Goal: Task Accomplishment & Management: Manage account settings

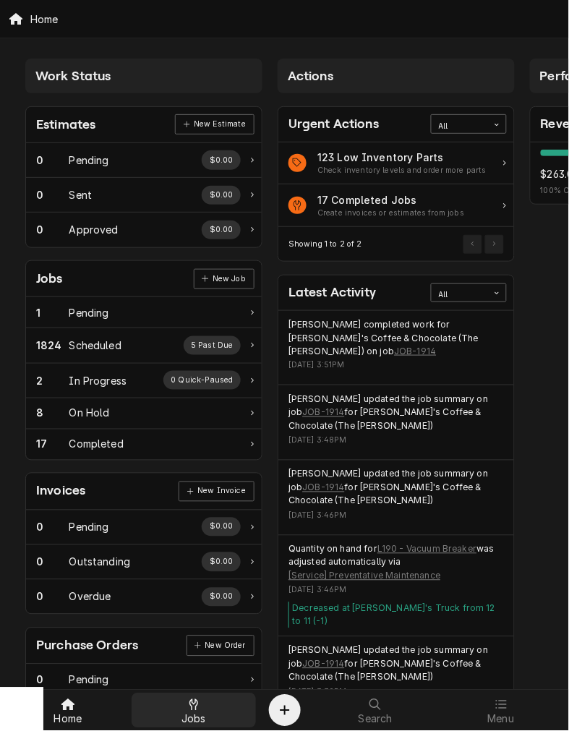
click at [205, 717] on div "Jobs" at bounding box center [194, 711] width 119 height 29
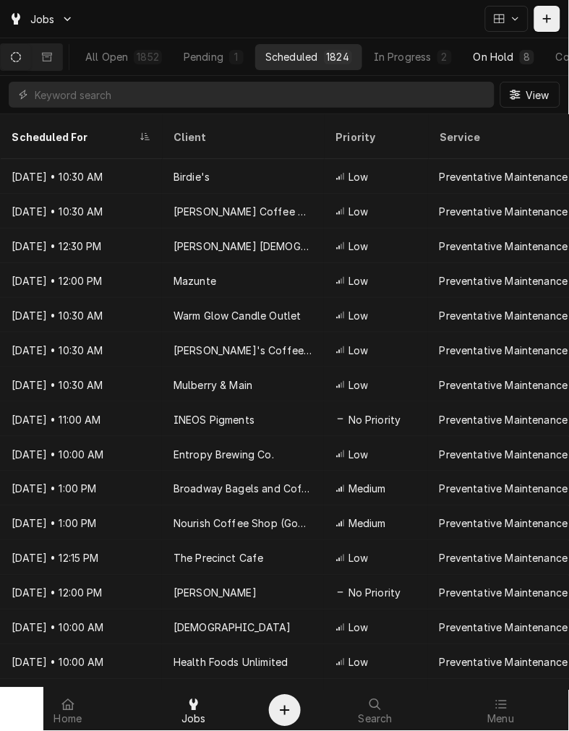
click at [540, 51] on button "On Hold 8" at bounding box center [504, 57] width 81 height 26
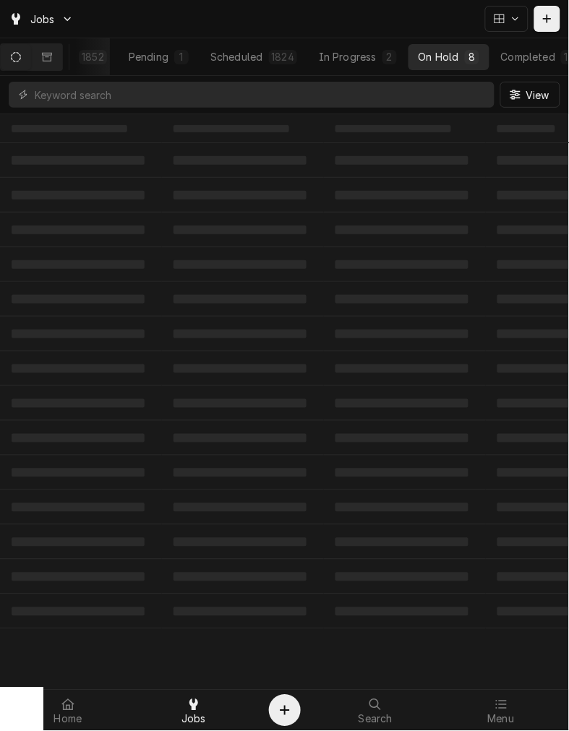
scroll to position [0, 83]
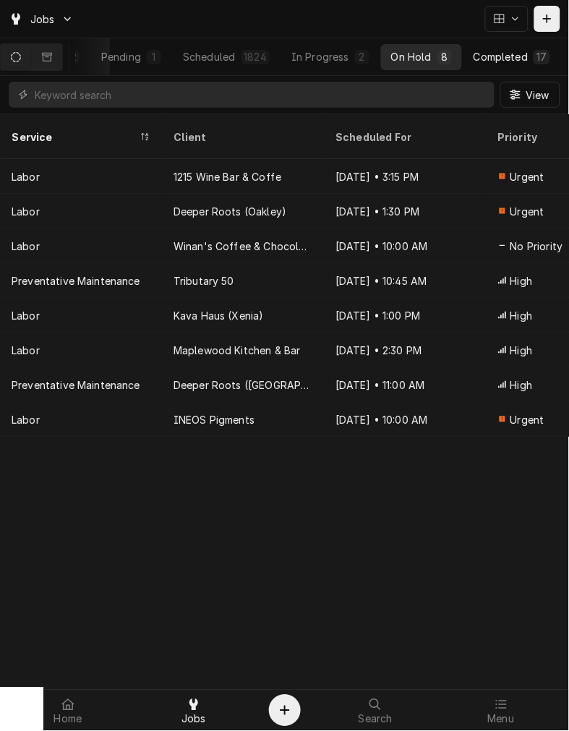
click at [533, 44] on button "Completed 17" at bounding box center [512, 57] width 97 height 26
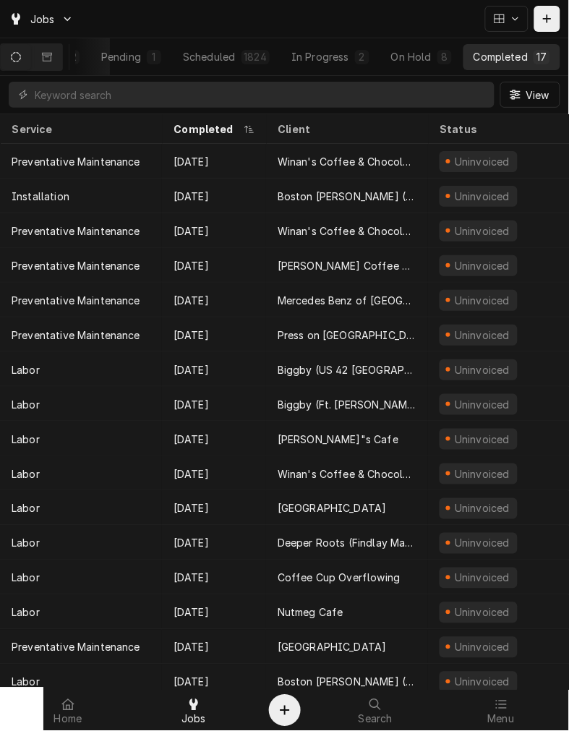
click at [219, 114] on div "All Open 1852 Pending 1 Scheduled 1824 In Progress 2 On Hold 8 Completed 17 View" at bounding box center [284, 76] width 569 height 76
click at [219, 122] on div "Completed" at bounding box center [207, 129] width 67 height 15
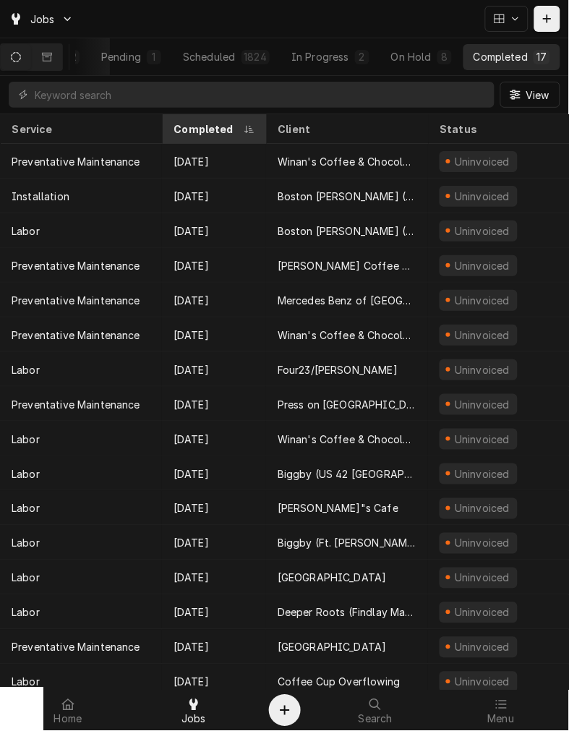
click at [220, 118] on div "Completed" at bounding box center [214, 129] width 98 height 24
click at [229, 116] on th "Completed" at bounding box center [214, 129] width 104 height 30
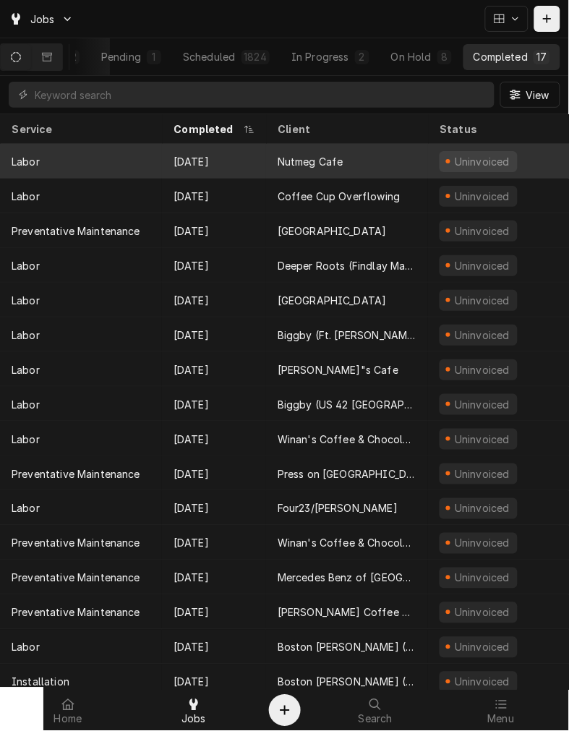
click at [213, 156] on div "Aug 21" at bounding box center [214, 161] width 104 height 35
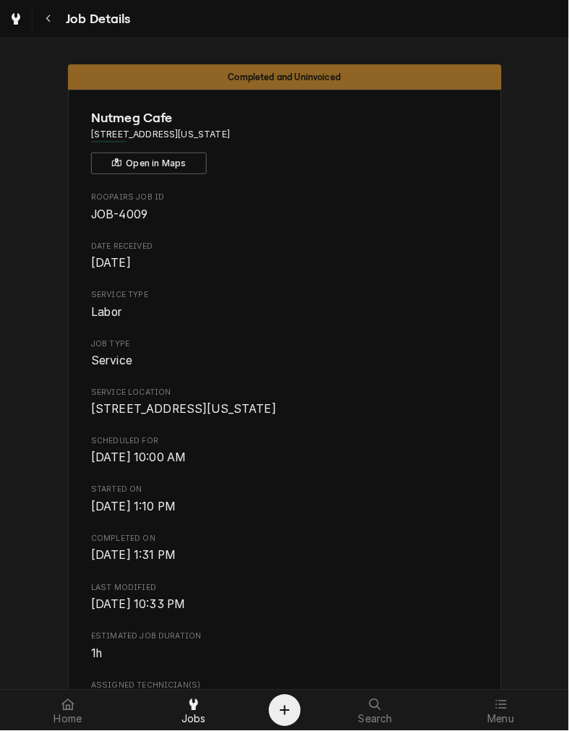
click at [449, 565] on span "[DATE] 1:31 PM" at bounding box center [284, 556] width 387 height 17
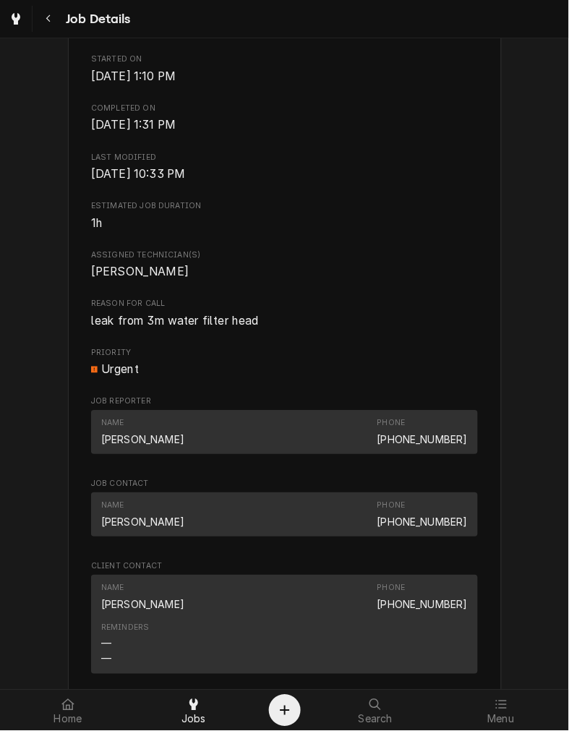
scroll to position [398, 0]
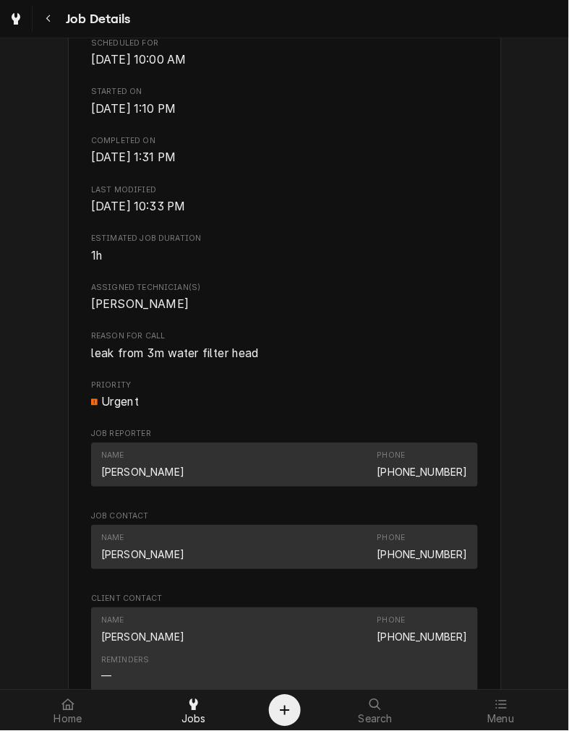
click at [375, 263] on div "Estimated Job Duration 1h" at bounding box center [284, 249] width 387 height 31
click at [422, 488] on div "Name [PERSON_NAME] Phone [PHONE_NUMBER]" at bounding box center [284, 465] width 387 height 44
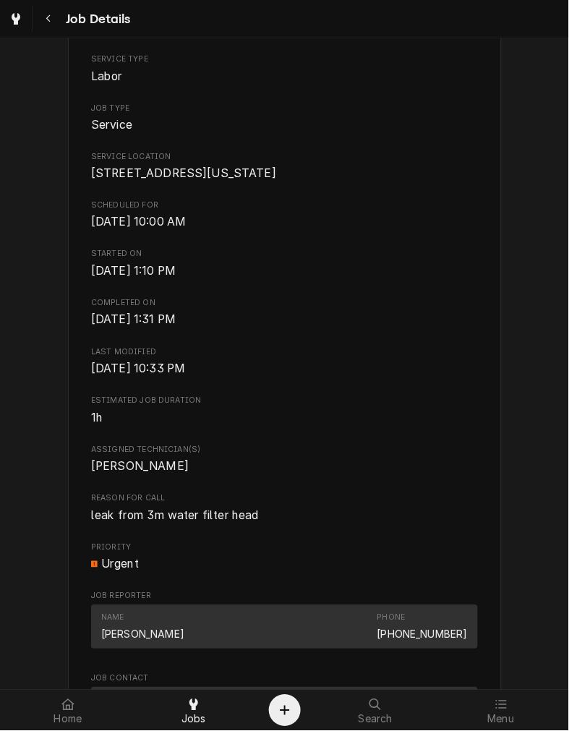
scroll to position [0, 0]
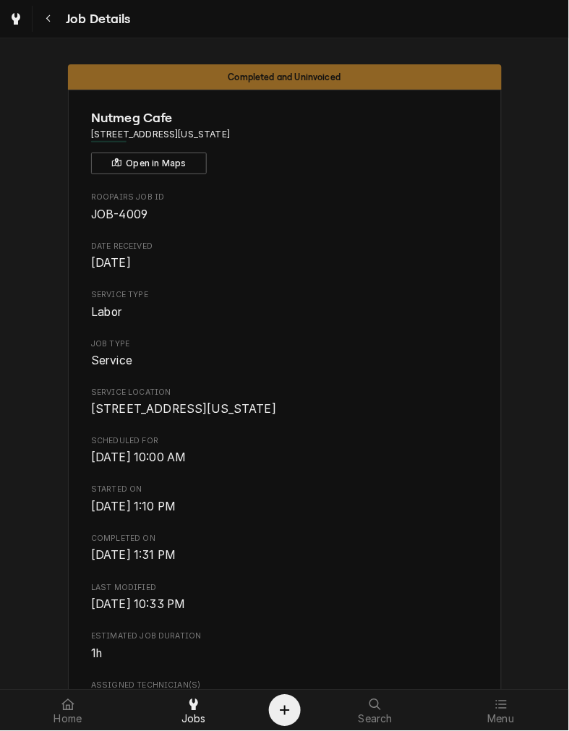
click at [446, 516] on span "Thu, Aug 21st, 2025 - 1:10 PM" at bounding box center [284, 507] width 387 height 17
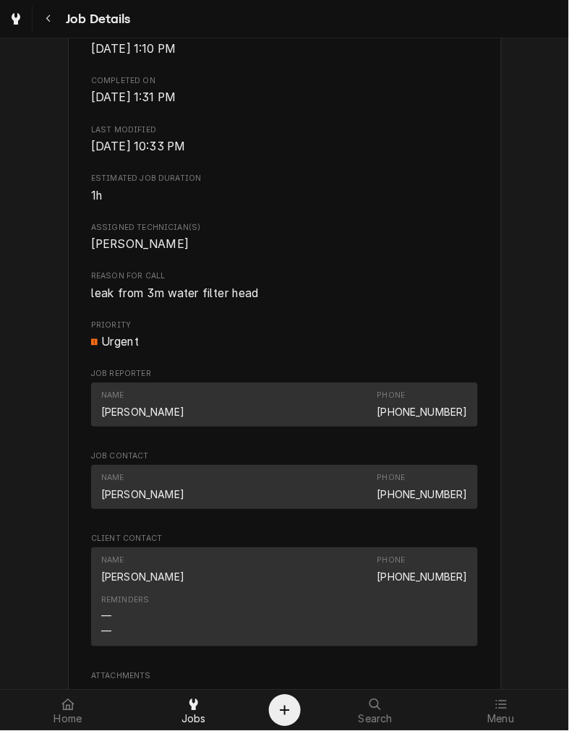
scroll to position [460, 0]
click at [355, 333] on div "Roopairs Job ID JOB-4009 Date Received Aug 20, 2025 Service Type Labor Job Type…" at bounding box center [284, 257] width 387 height 1050
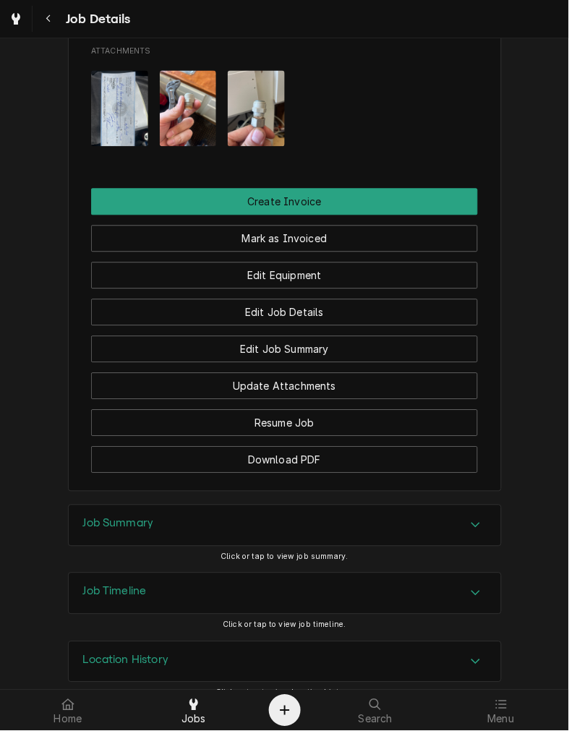
scroll to position [1121, 0]
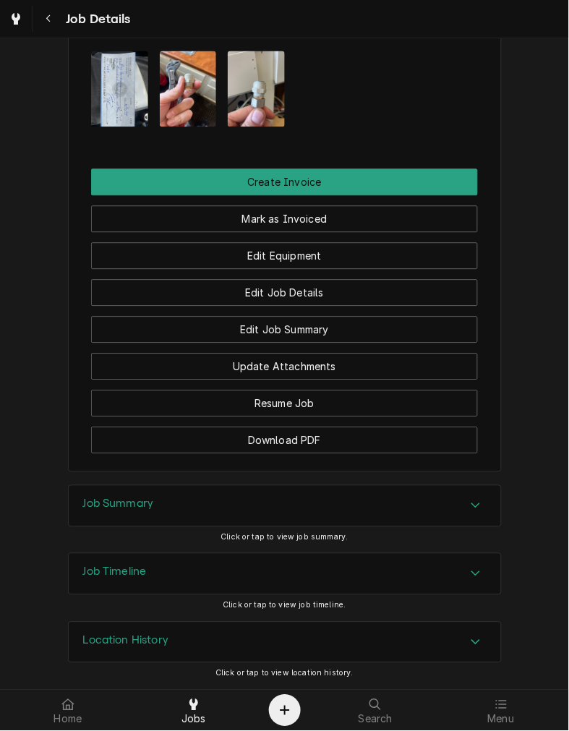
click at [272, 512] on div "Job Summary" at bounding box center [285, 506] width 433 height 41
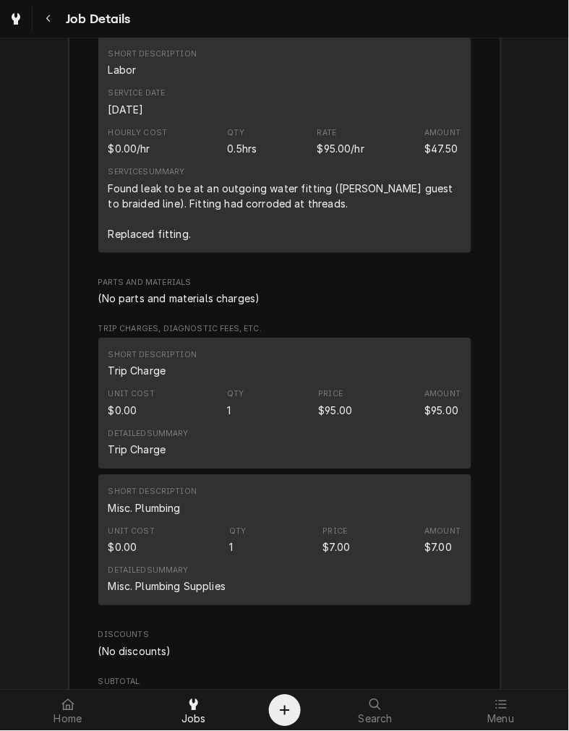
scroll to position [1812, 0]
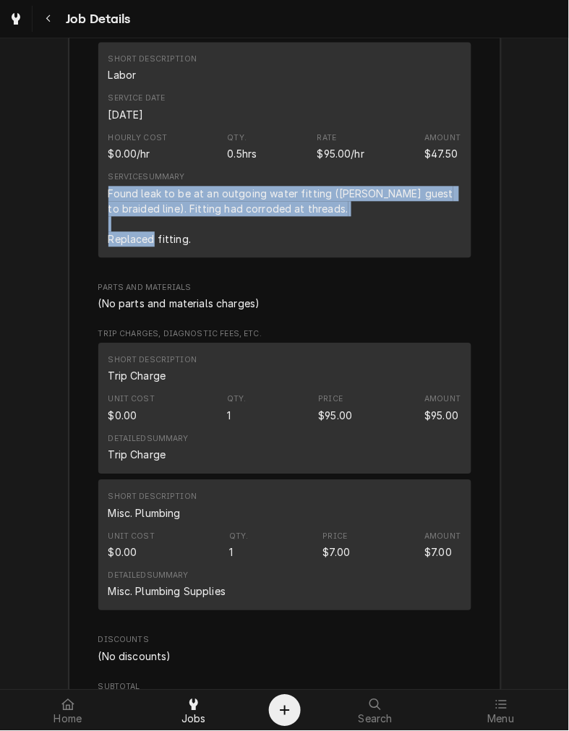
drag, startPoint x: 193, startPoint y: 266, endPoint x: 90, endPoint y: 208, distance: 117.9
click at [90, 208] on div "Roopairs Job ID JOB-4009 Service Type Labor Job Type Service Total Time Logged …" at bounding box center [285, 507] width 433 height 1379
copy div "Found leak to be at an outgoing water fitting (John guest to braided line). Fit…"
click at [431, 524] on div "Short Description Misc. Plumbing" at bounding box center [285, 506] width 353 height 39
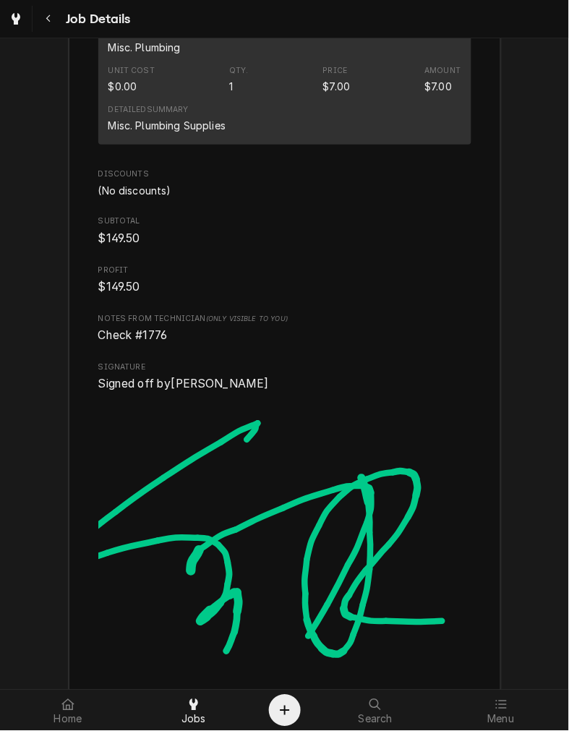
scroll to position [2283, 0]
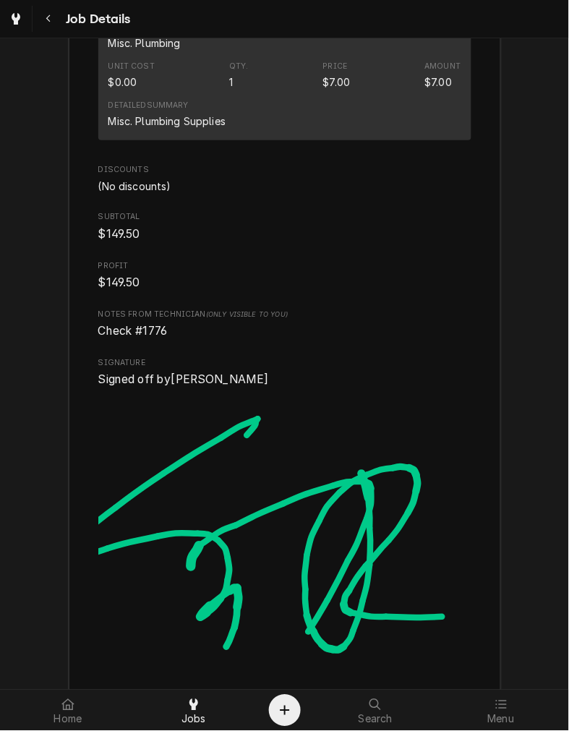
click at [201, 129] on div "Misc. Plumbing Supplies" at bounding box center [168, 121] width 118 height 15
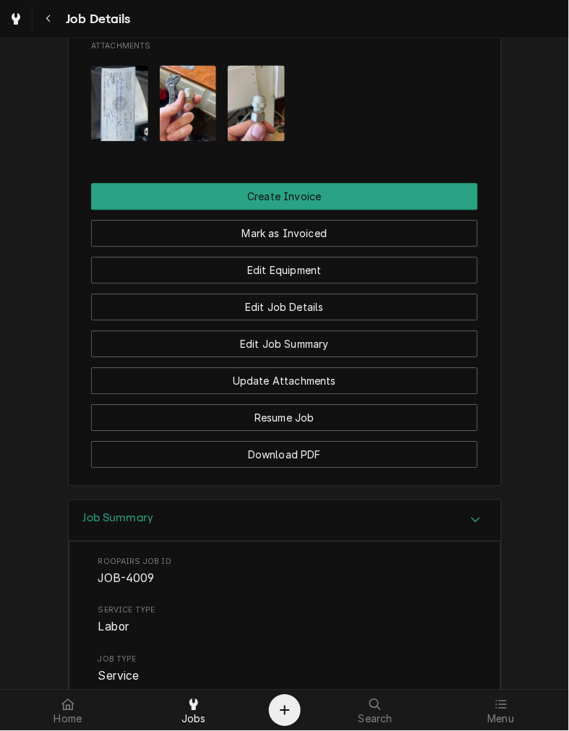
scroll to position [1093, 0]
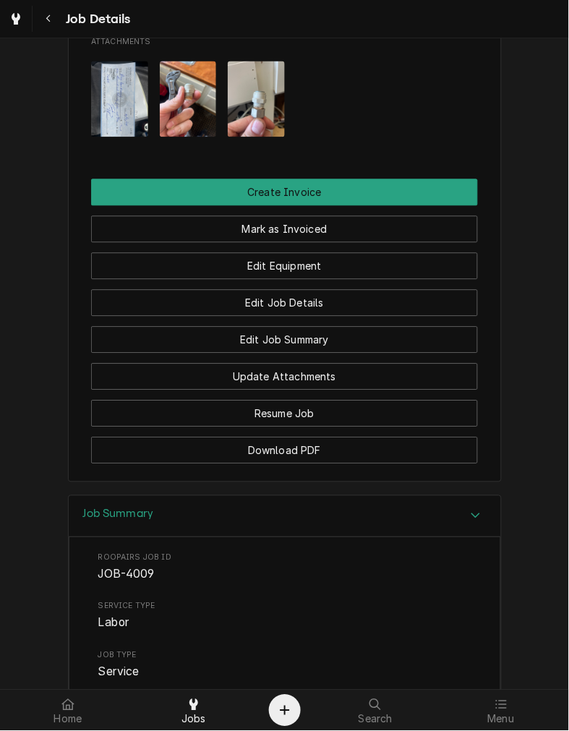
click at [287, 243] on button "Mark as Invoiced" at bounding box center [284, 229] width 387 height 27
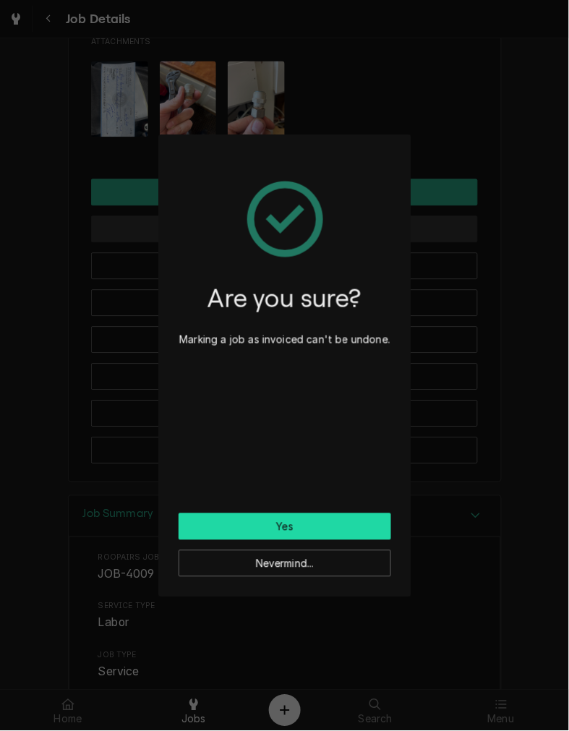
click at [275, 522] on button "Yes" at bounding box center [285, 527] width 213 height 27
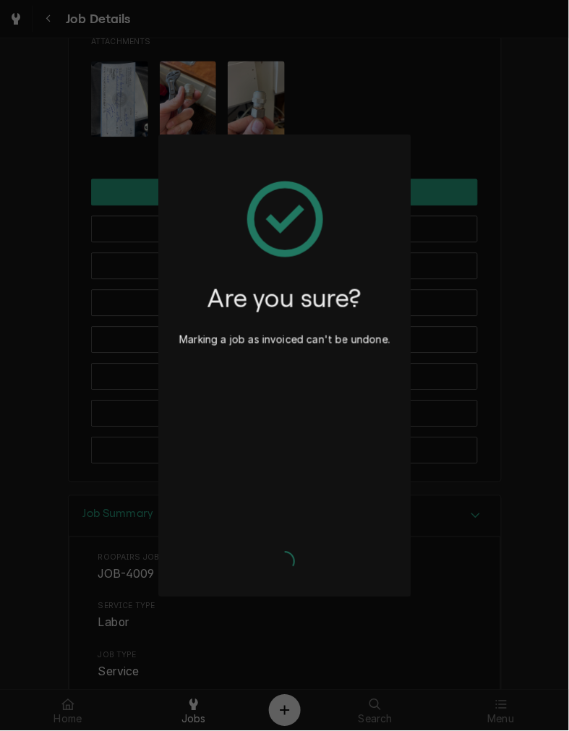
click at [283, 528] on div "Yes Nevermind..." at bounding box center [285, 546] width 213 height 61
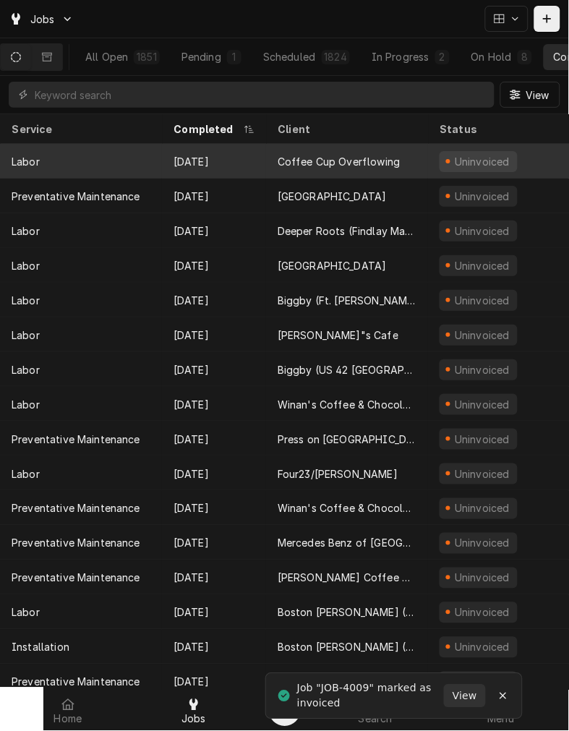
click at [336, 154] on div "Coffee Cup Overflowing" at bounding box center [339, 161] width 123 height 15
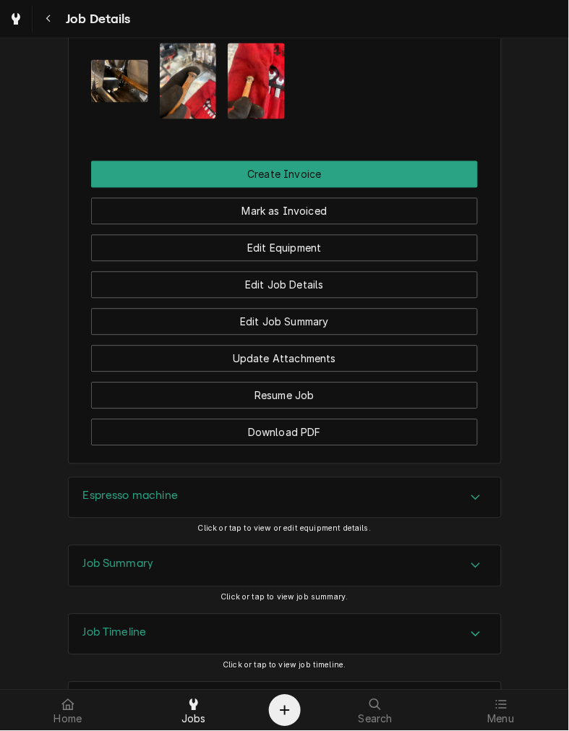
scroll to position [1107, 0]
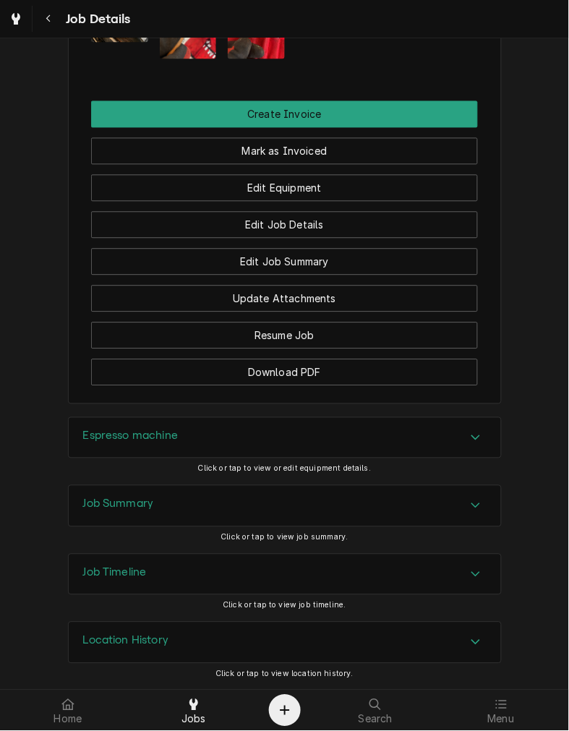
click at [393, 446] on div "Espresso machine" at bounding box center [285, 438] width 433 height 41
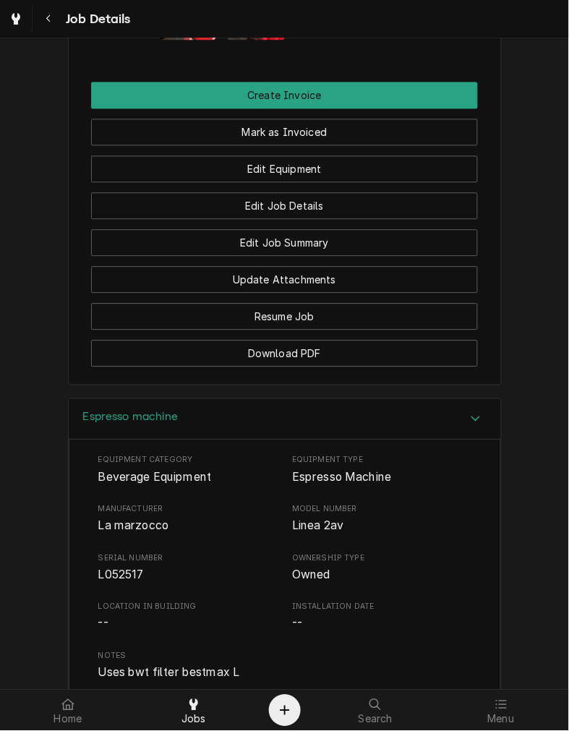
click at [377, 441] on div "Espresso machine" at bounding box center [285, 419] width 433 height 41
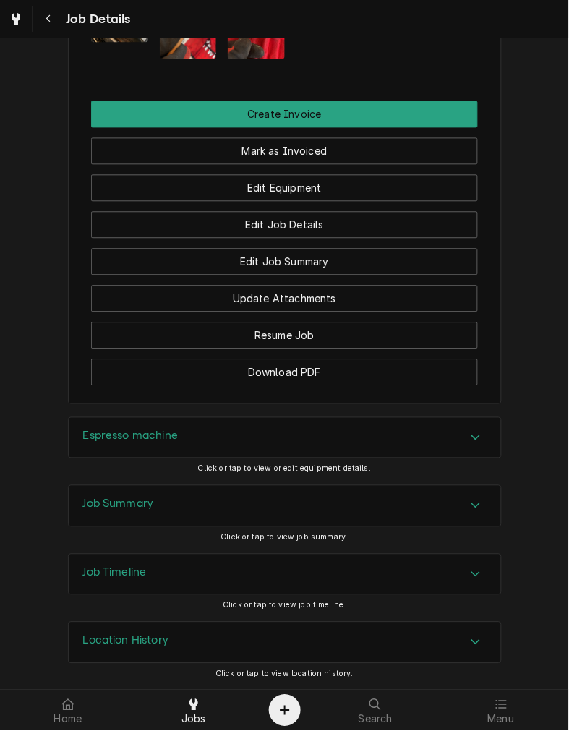
click at [358, 511] on div "Job Summary" at bounding box center [285, 506] width 433 height 41
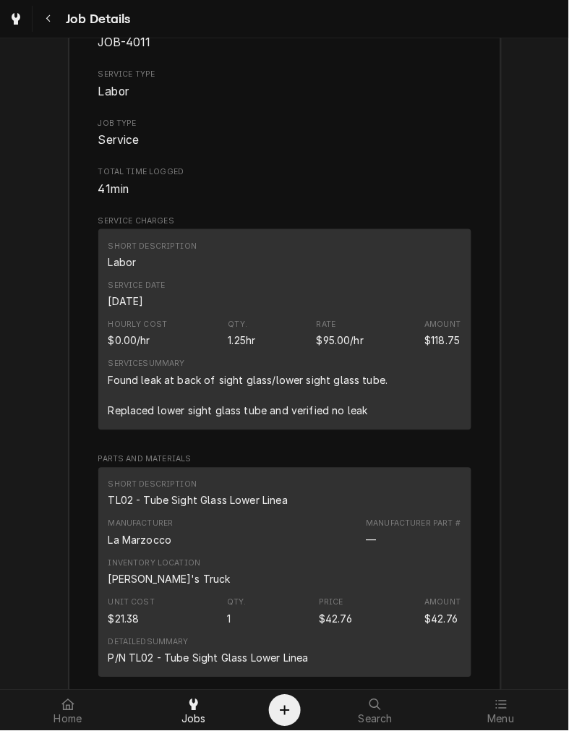
scroll to position [1616, 0]
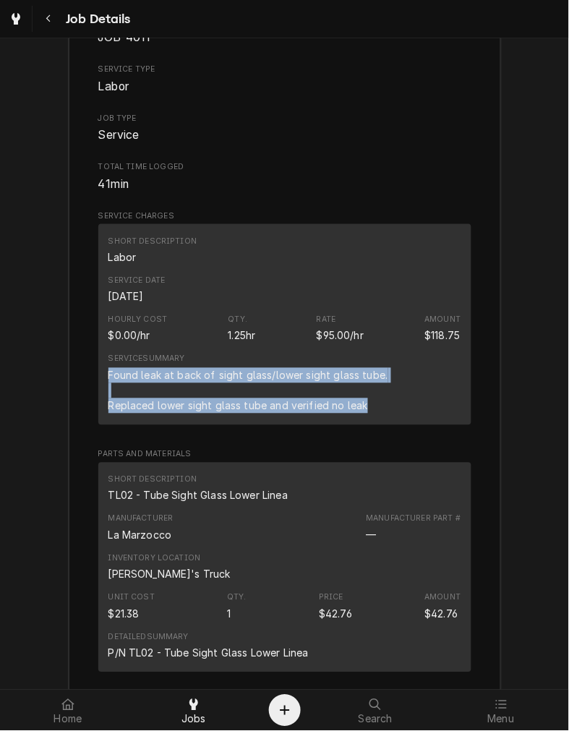
drag, startPoint x: 365, startPoint y: 428, endPoint x: 100, endPoint y: 394, distance: 267.6
click at [100, 394] on div "Short Description Labor Service Date Aug 21, 2025 Hourly Cost $0.00/hr Qty. 1.2…" at bounding box center [284, 324] width 373 height 200
click at [184, 373] on div "Service Summary Found leak at back of sight glass/lower sight glass tube. Repla…" at bounding box center [249, 383] width 280 height 59
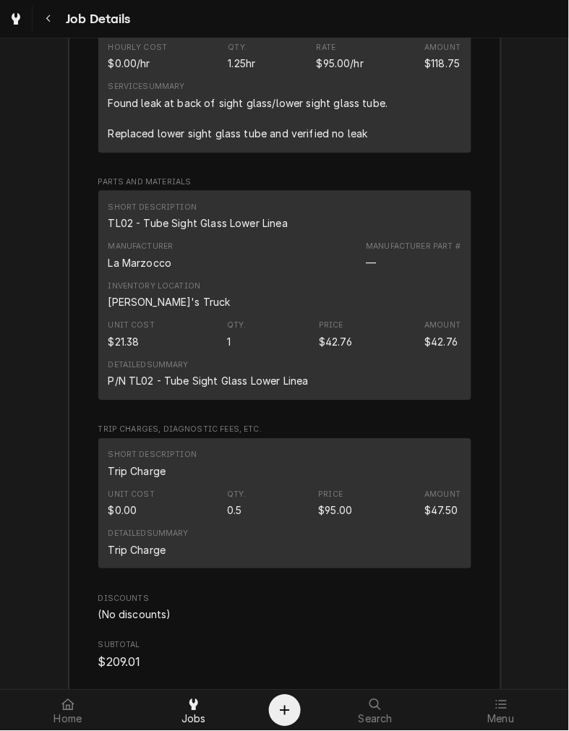
scroll to position [1899, 0]
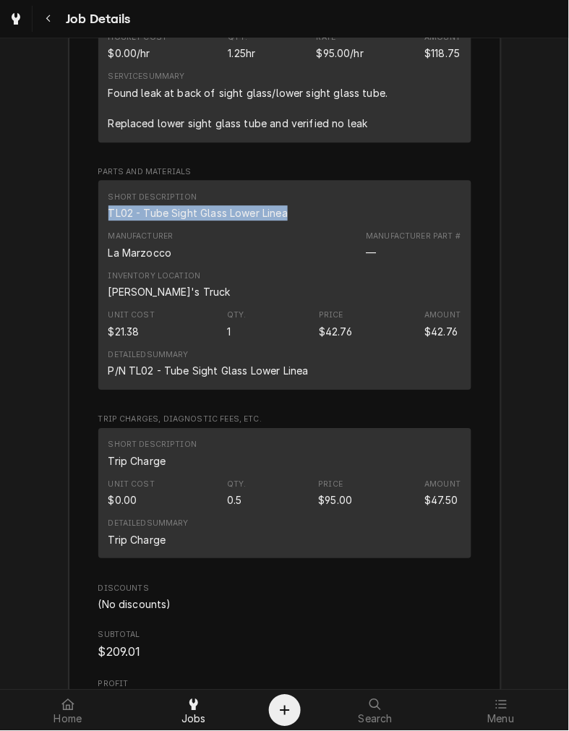
drag, startPoint x: 286, startPoint y: 229, endPoint x: 95, endPoint y: 230, distance: 190.3
click at [98, 230] on div "Short Description TL02 - Tube Sight Glass Lower Linea Manufacturer La Marzocco …" at bounding box center [284, 285] width 373 height 210
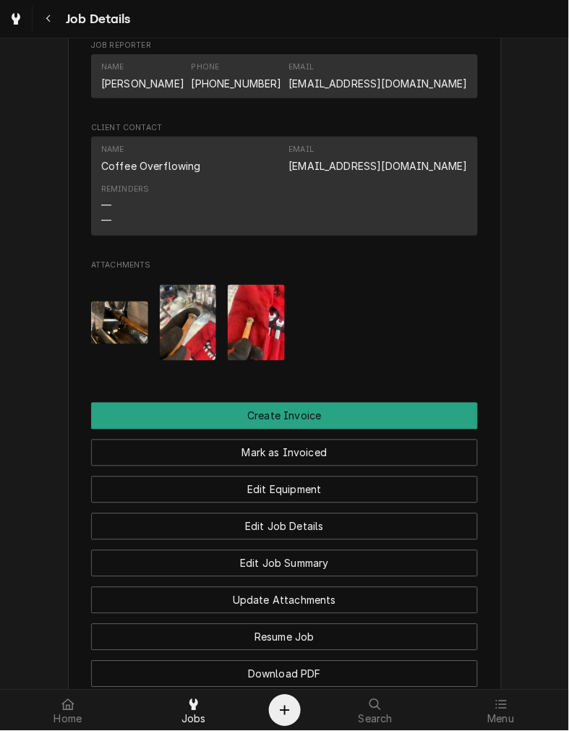
scroll to position [791, 0]
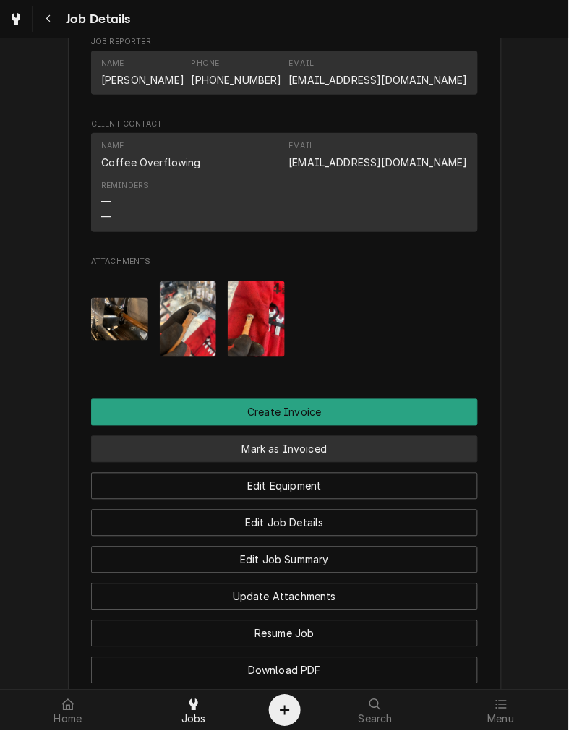
click at [269, 463] on button "Mark as Invoiced" at bounding box center [284, 449] width 387 height 27
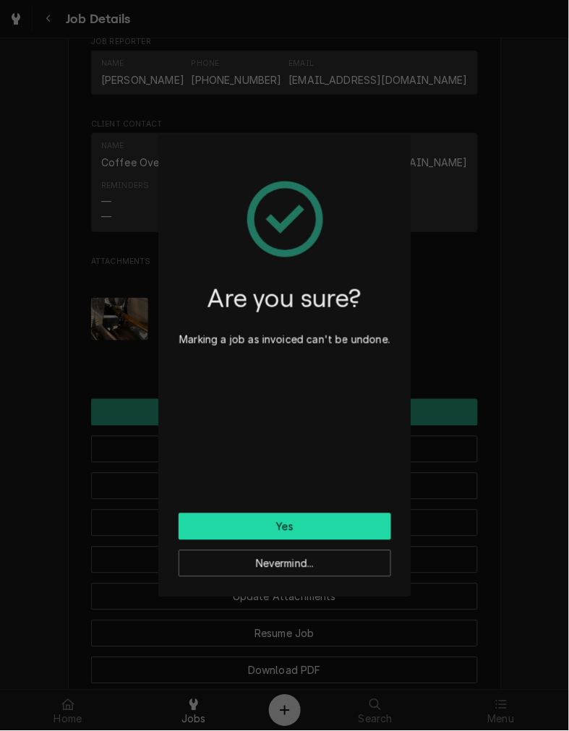
click at [248, 514] on button "Yes" at bounding box center [285, 527] width 213 height 27
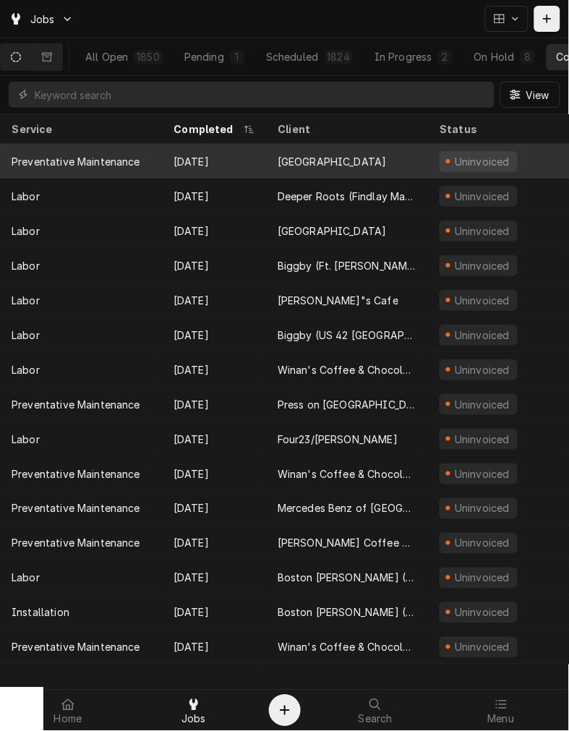
click at [370, 154] on div "[GEOGRAPHIC_DATA]" at bounding box center [332, 161] width 109 height 15
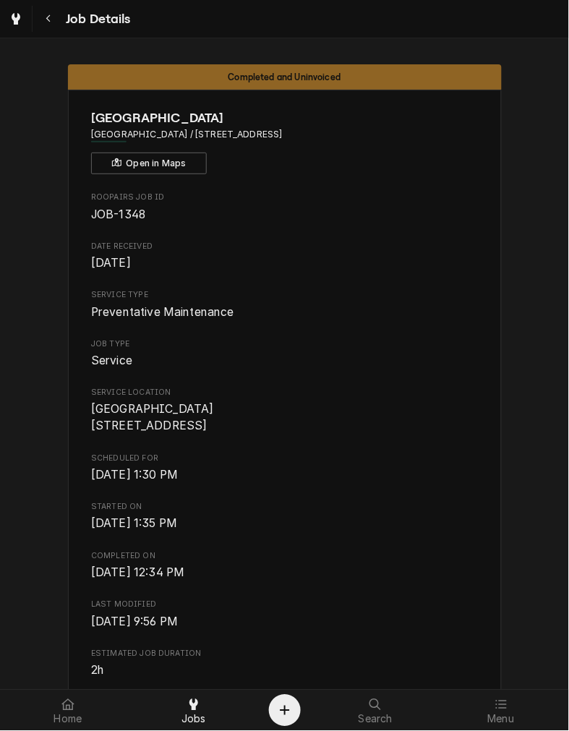
click at [387, 563] on span "Completed On" at bounding box center [284, 557] width 387 height 12
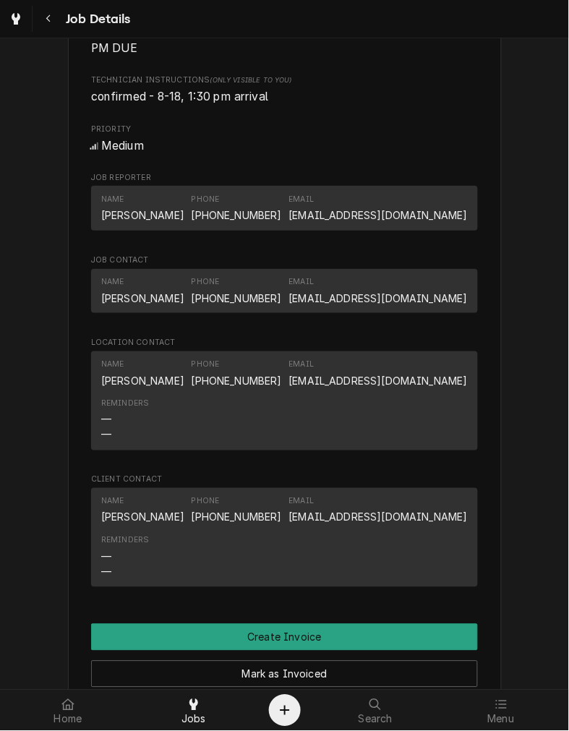
scroll to position [745, 0]
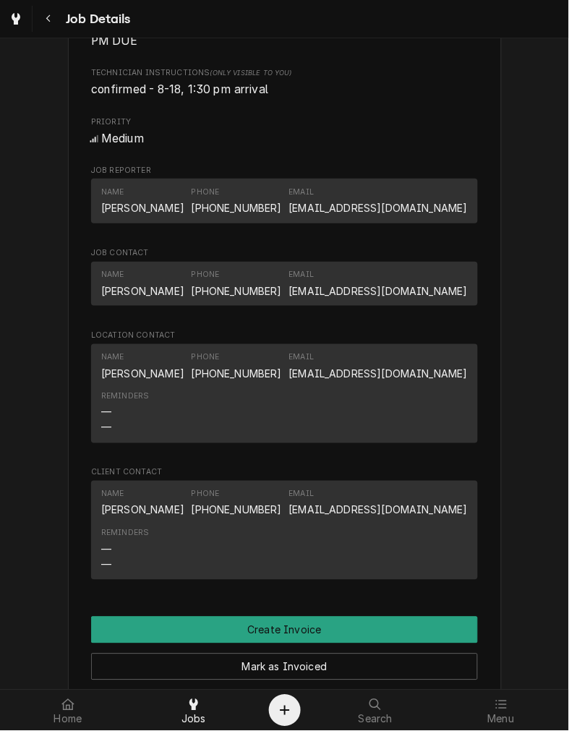
click at [366, 341] on span "Location Contact" at bounding box center [284, 336] width 387 height 12
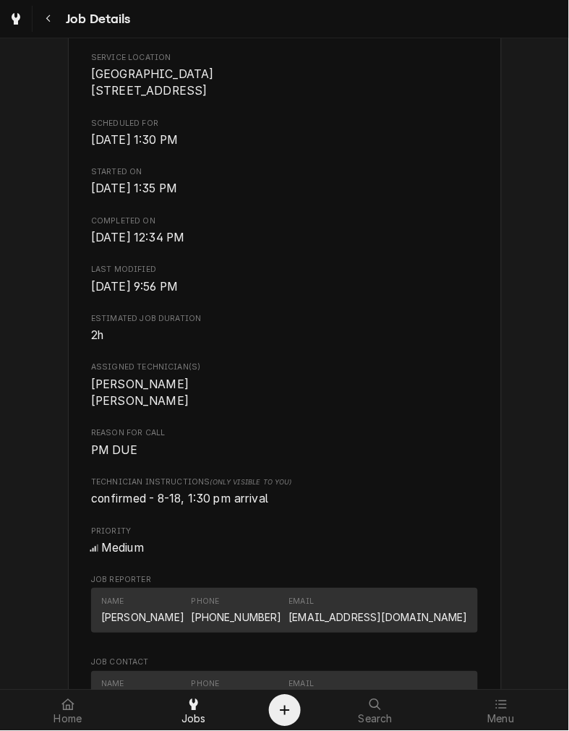
scroll to position [323, 0]
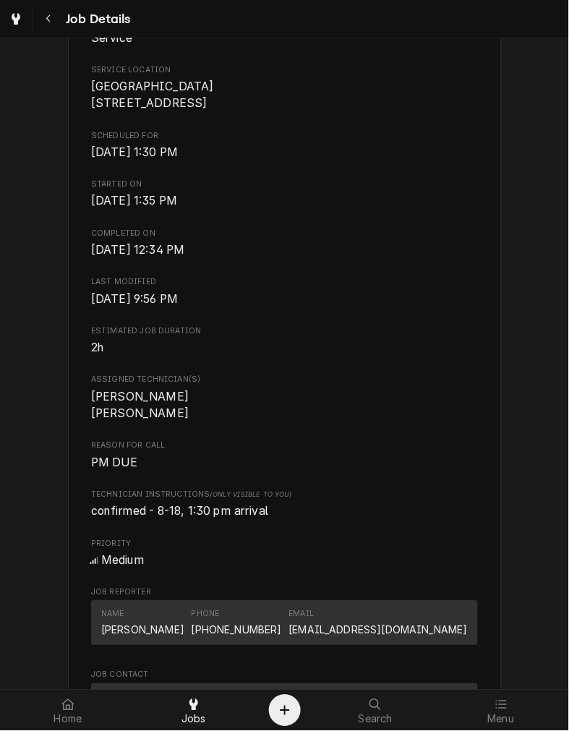
click at [366, 357] on span "2h" at bounding box center [284, 348] width 387 height 17
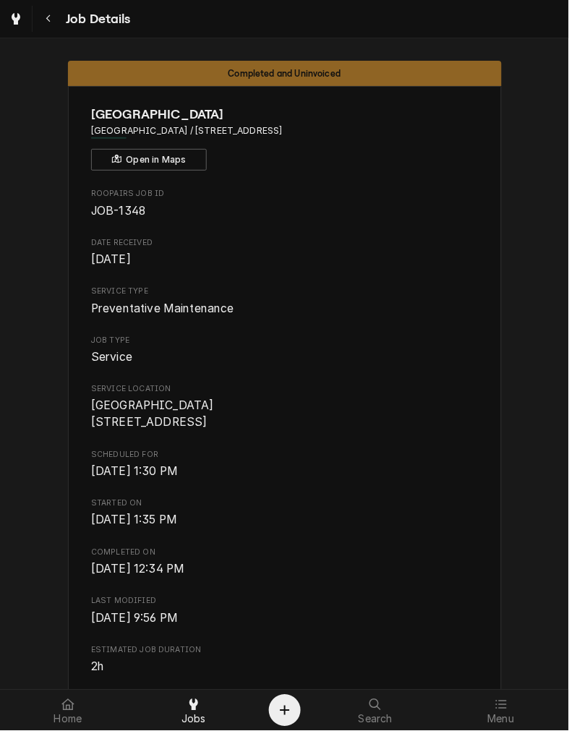
scroll to position [0, 0]
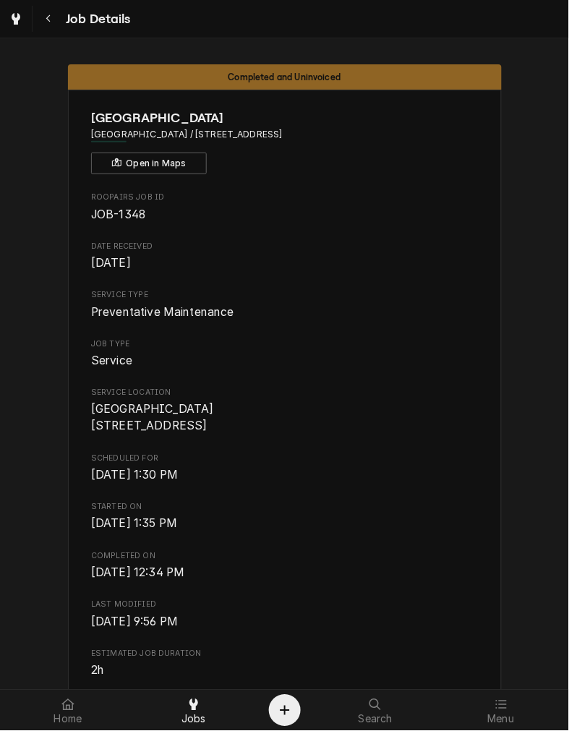
click at [394, 611] on span "Last Modified" at bounding box center [284, 606] width 387 height 12
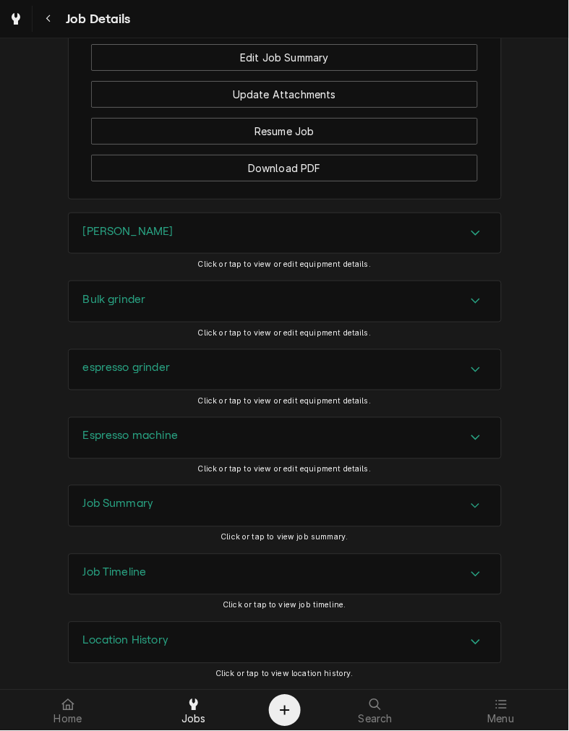
scroll to position [1484, 0]
click at [112, 247] on div "Brewer" at bounding box center [285, 233] width 433 height 41
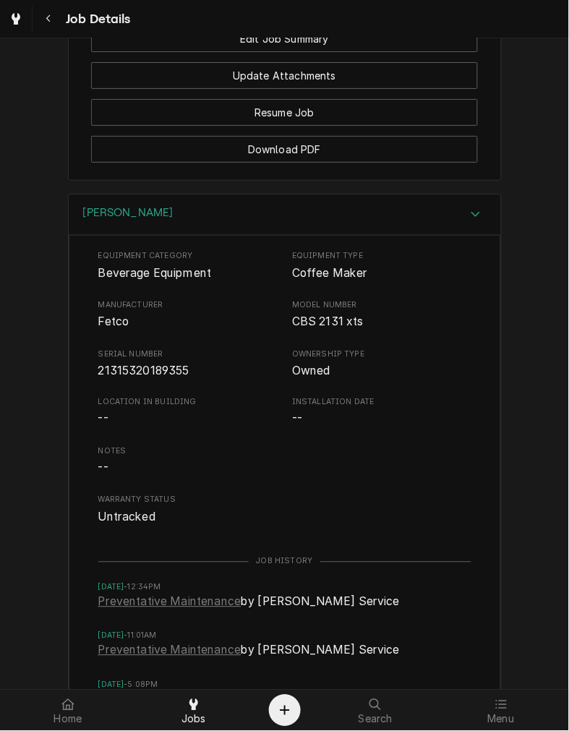
click at [130, 378] on span "21315320189355" at bounding box center [143, 371] width 91 height 14
drag, startPoint x: 130, startPoint y: 388, endPoint x: 149, endPoint y: 369, distance: 26.6
click at [149, 369] on div "Serial Number 21315320189355" at bounding box center [187, 364] width 179 height 31
click at [149, 360] on span "Serial Number" at bounding box center [187, 355] width 179 height 12
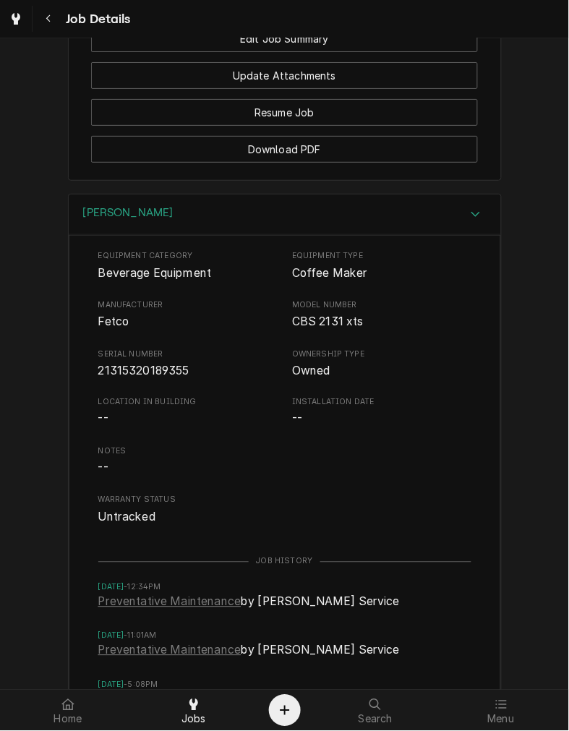
click at [135, 378] on span "21315320189355" at bounding box center [143, 371] width 91 height 14
click at [165, 214] on div "Brewer" at bounding box center [285, 215] width 433 height 41
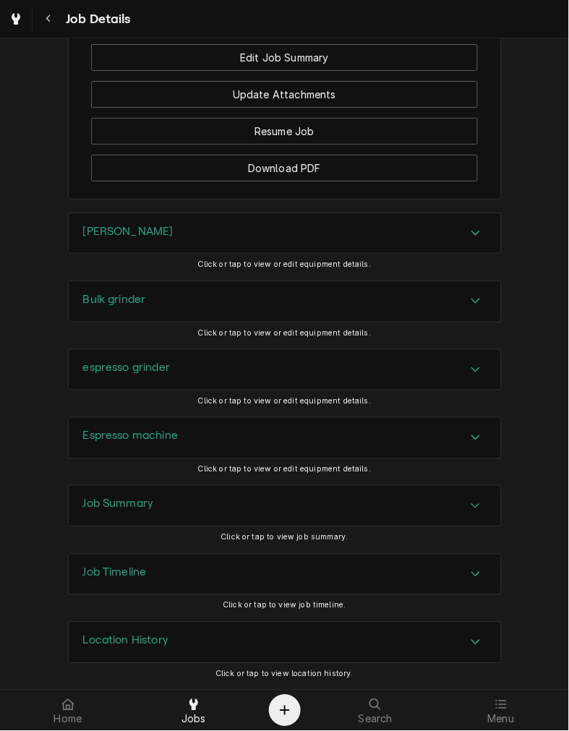
click at [157, 297] on div "Bulk grinder" at bounding box center [285, 301] width 433 height 41
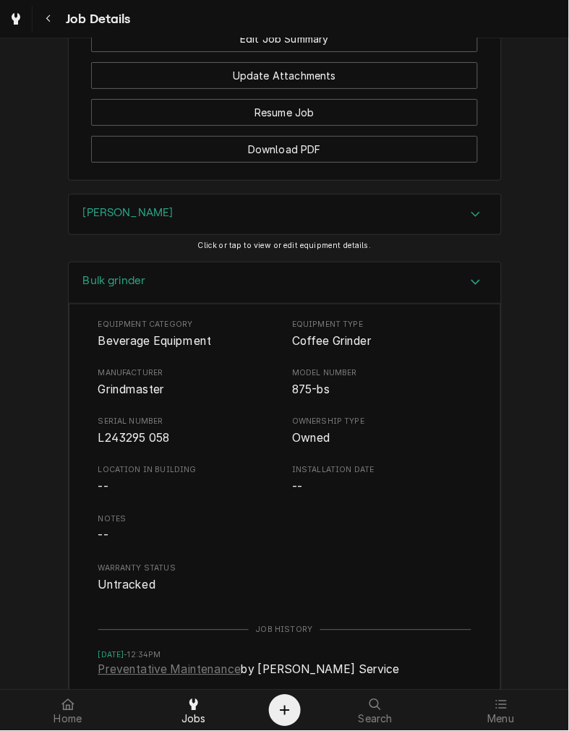
click at [139, 446] on span "L243295 058" at bounding box center [134, 439] width 72 height 14
click at [119, 467] on div "Equipment Category Beverage Equipment Equipment Type Coffee Grinder Manufacture…" at bounding box center [284, 457] width 373 height 276
click at [122, 446] on span "L243295 058" at bounding box center [134, 439] width 72 height 14
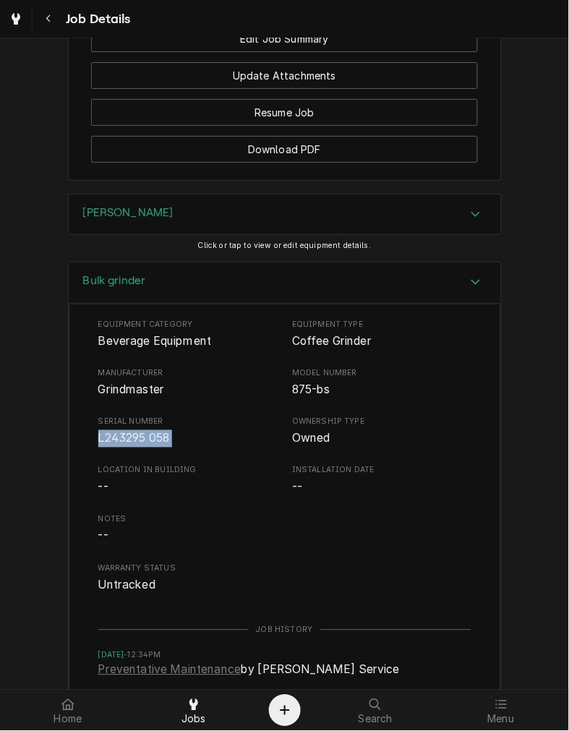
click at [122, 446] on span "L243295 058" at bounding box center [134, 439] width 72 height 14
drag, startPoint x: 140, startPoint y: 456, endPoint x: 82, endPoint y: 447, distance: 58.5
copy span "L243295 058"
click at [156, 446] on span "L243295 058" at bounding box center [134, 439] width 72 height 14
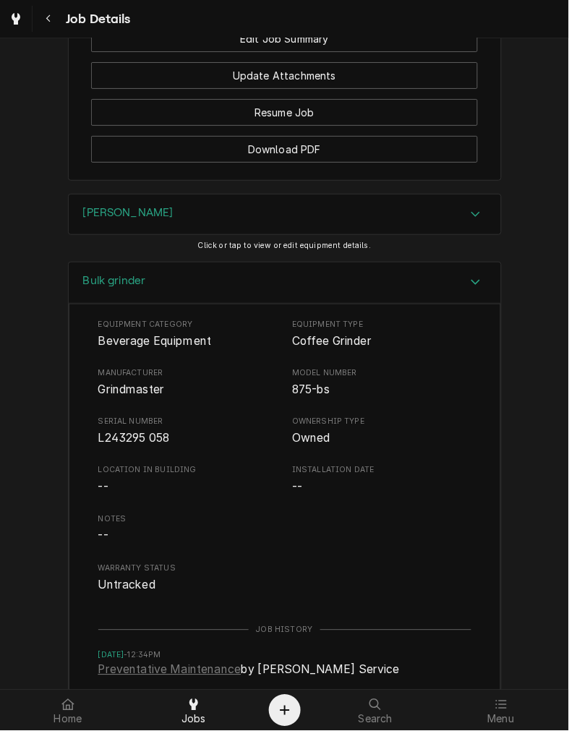
click at [150, 446] on span "L243295 058" at bounding box center [134, 439] width 72 height 14
click at [157, 446] on span "L243295 058" at bounding box center [134, 439] width 72 height 14
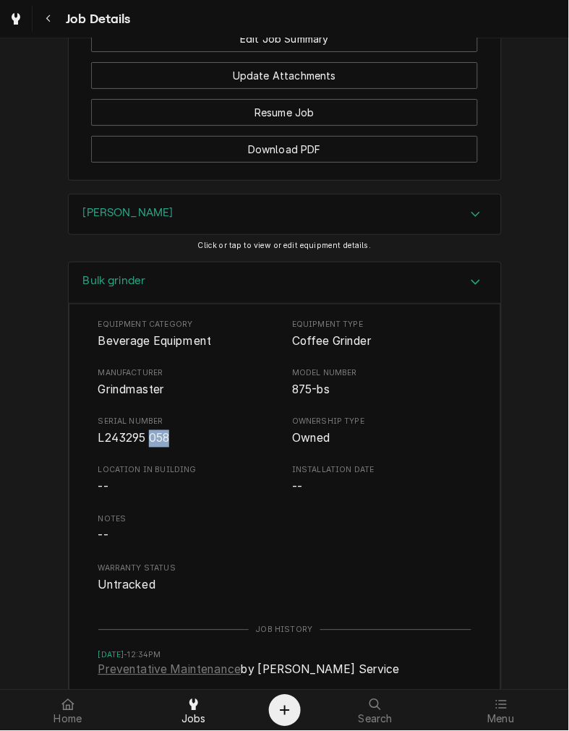
click at [157, 446] on span "L243295 058" at bounding box center [134, 439] width 72 height 14
copy span "L243295 058"
click at [316, 302] on div "Bulk grinder" at bounding box center [285, 283] width 433 height 41
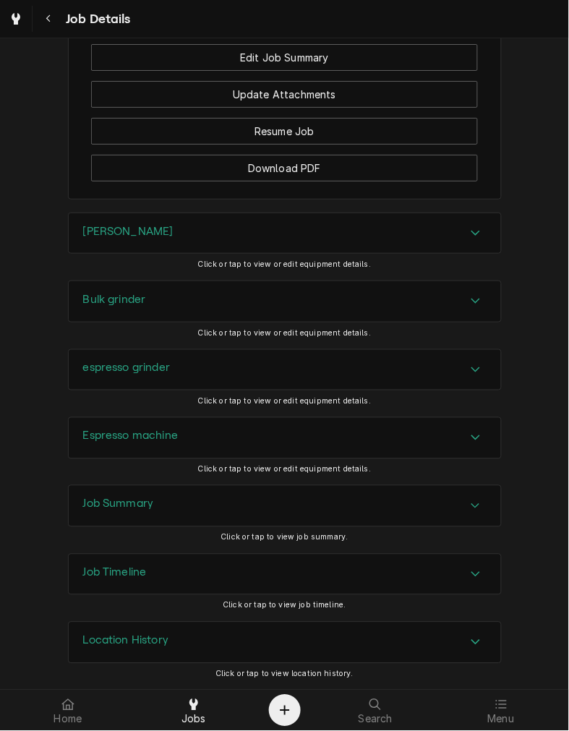
click at [213, 380] on div "espresso grinder" at bounding box center [285, 370] width 433 height 41
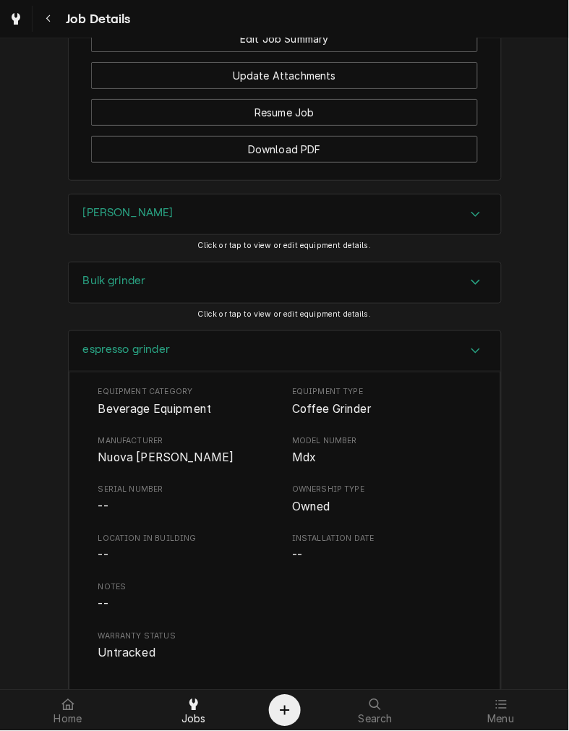
click at [418, 373] on div "espresso grinder" at bounding box center [285, 351] width 433 height 41
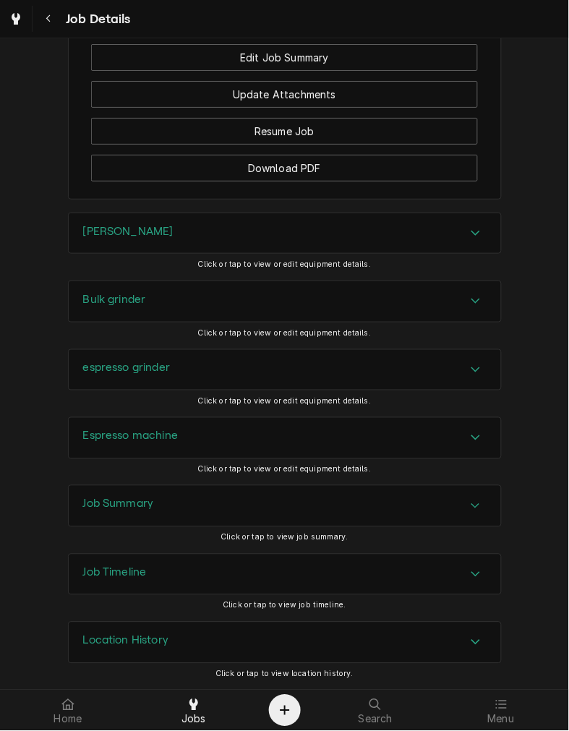
click at [336, 430] on div "Espresso machine" at bounding box center [285, 438] width 433 height 41
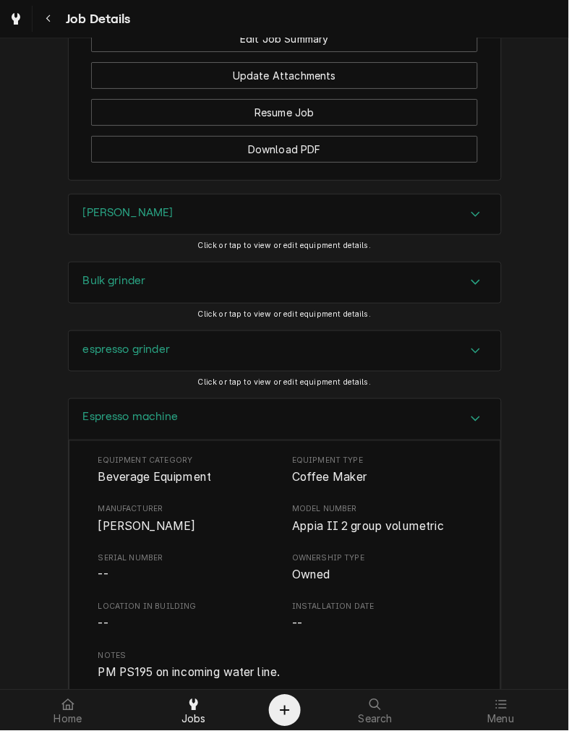
click at [288, 436] on div "Espresso machine" at bounding box center [285, 419] width 433 height 41
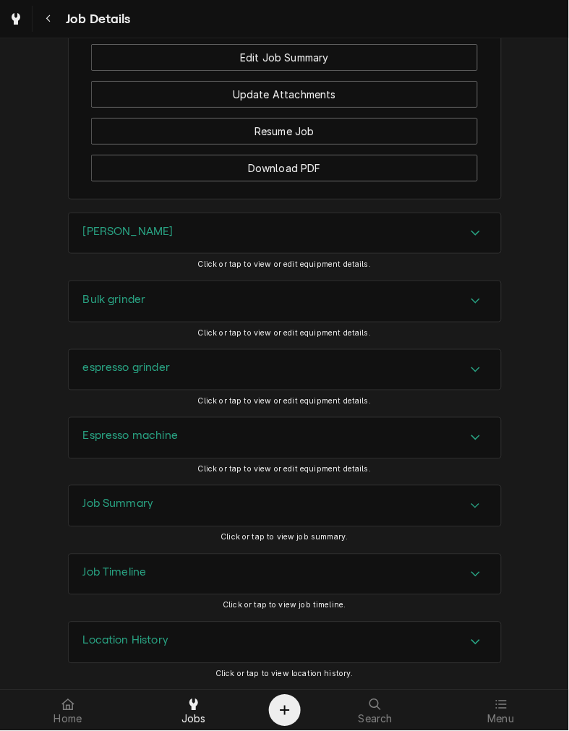
click at [277, 504] on div "Job Summary" at bounding box center [285, 506] width 433 height 41
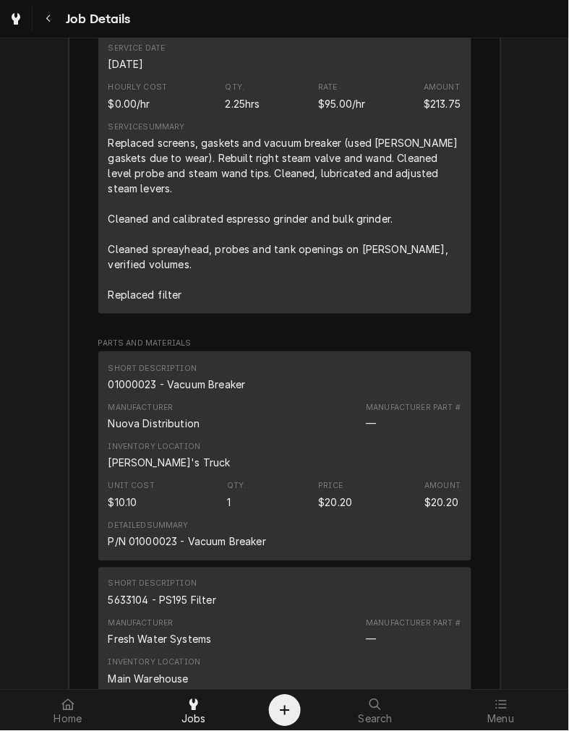
scroll to position [2224, 0]
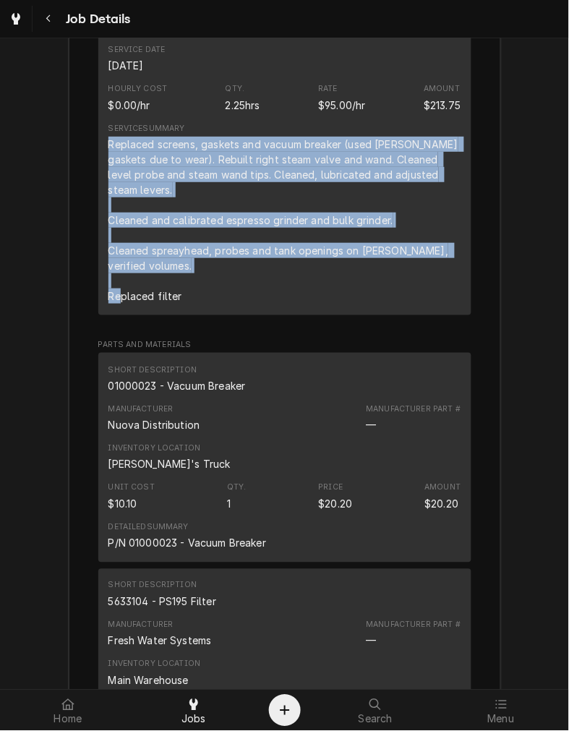
drag, startPoint x: 177, startPoint y: 295, endPoint x: 105, endPoint y: 159, distance: 154.0
click at [109, 159] on div "Replaced screens, gaskets and vacuum breaker (used Aurelia gaskets due to wear)…" at bounding box center [285, 220] width 353 height 167
copy div "Replaced screens, gaskets and vacuum breaker (used Aurelia gaskets due to wear)…"
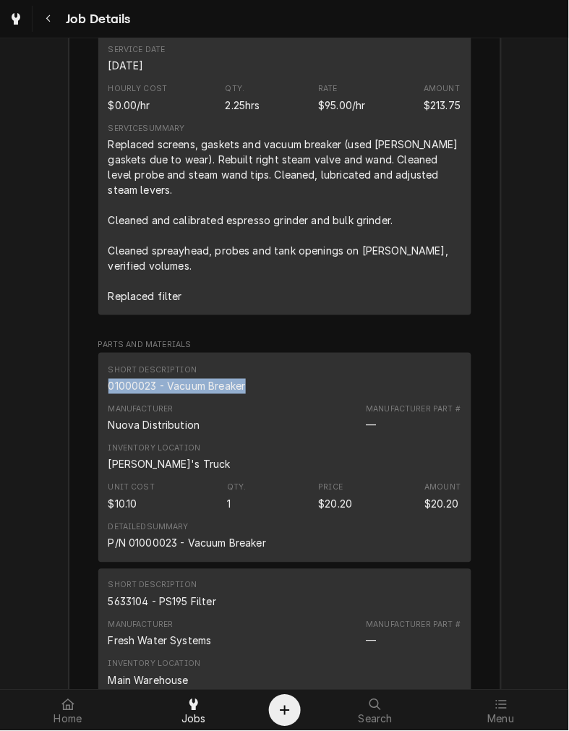
drag, startPoint x: 246, startPoint y: 388, endPoint x: 98, endPoint y: 392, distance: 148.4
click at [98, 392] on div "Short Description 01000023 - Vacuum Breaker Manufacturer Nuova Distribution Man…" at bounding box center [284, 458] width 373 height 210
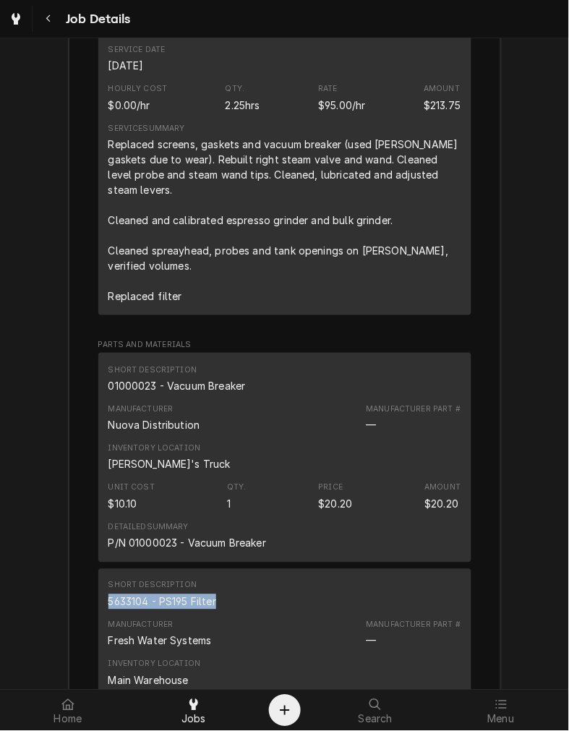
drag, startPoint x: 216, startPoint y: 606, endPoint x: 90, endPoint y: 608, distance: 125.9
click at [375, 603] on div "Short Description 5633104 - PS195 Filter" at bounding box center [285, 594] width 353 height 39
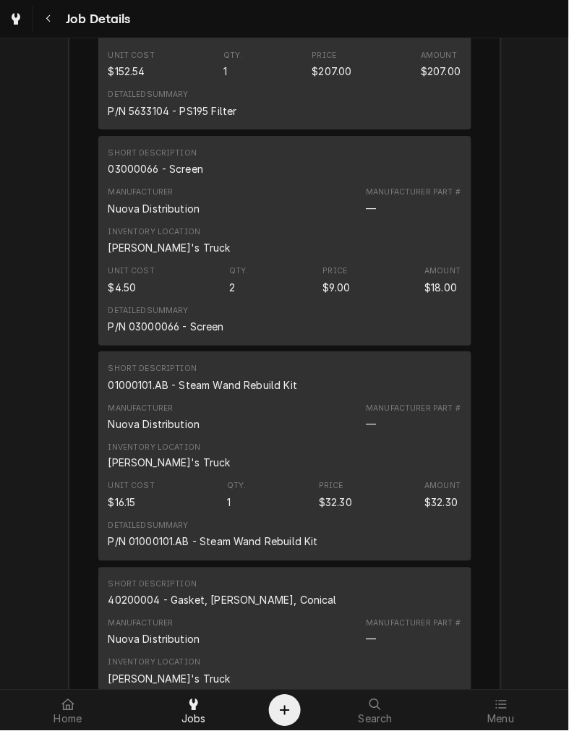
scroll to position [2877, 0]
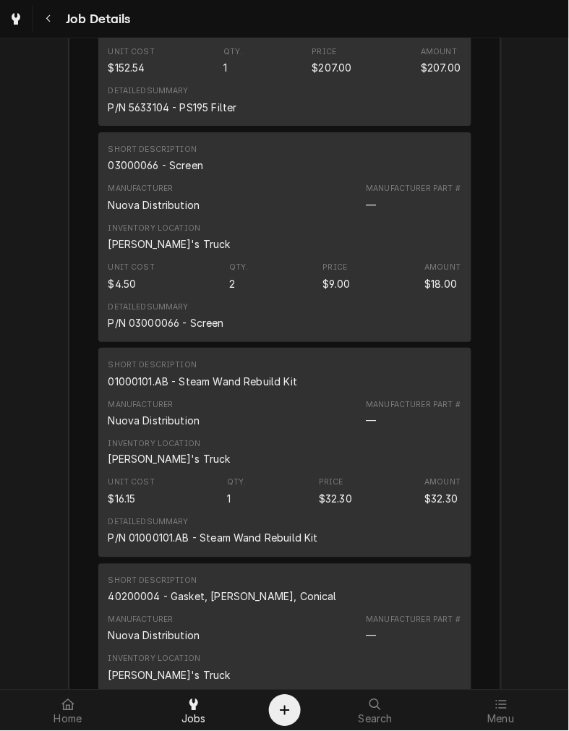
click at [164, 169] on div "03000066 - Screen" at bounding box center [156, 165] width 95 height 15
copy div "03000066 - Screen"
click at [227, 375] on div "01000101.AB - Steam Wand Rebuild Kit" at bounding box center [204, 381] width 190 height 15
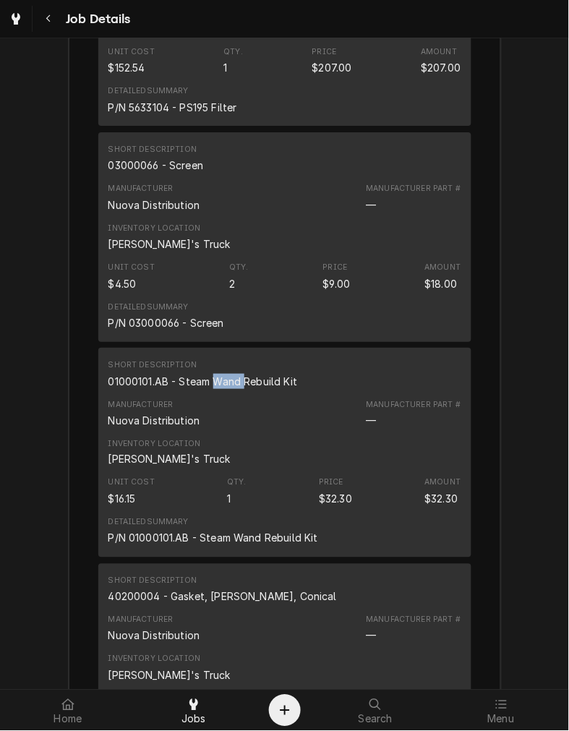
click at [227, 375] on div "01000101.AB - Steam Wand Rebuild Kit" at bounding box center [204, 381] width 190 height 15
copy div "01000101.AB - Steam Wand Rebuild Kit"
click at [213, 595] on div "40200004 - Gasket, Aurelia, Conical" at bounding box center [223, 597] width 229 height 15
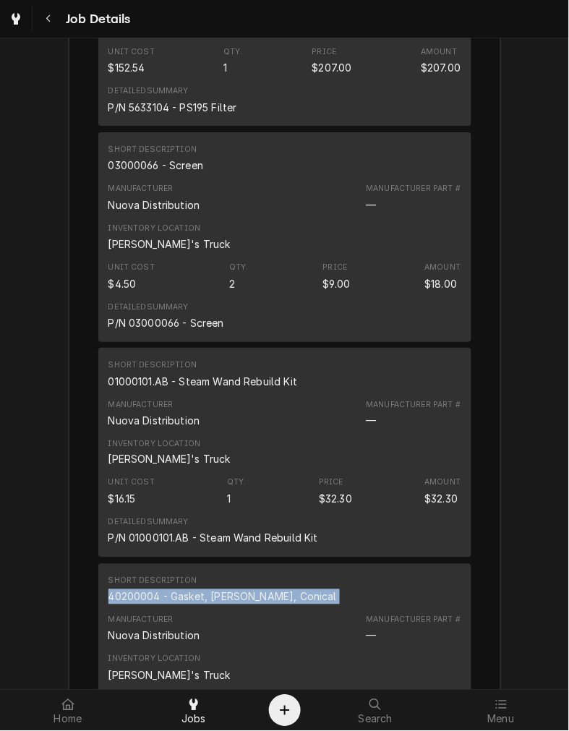
click at [213, 595] on div "40200004 - Gasket, Aurelia, Conical" at bounding box center [223, 597] width 229 height 15
copy div "40200004 - Gasket, Aurelia, Conical"
click at [402, 493] on div "Unit Cost $16.15 Qty. 1 Price $32.30 Amount $32.30" at bounding box center [285, 491] width 353 height 39
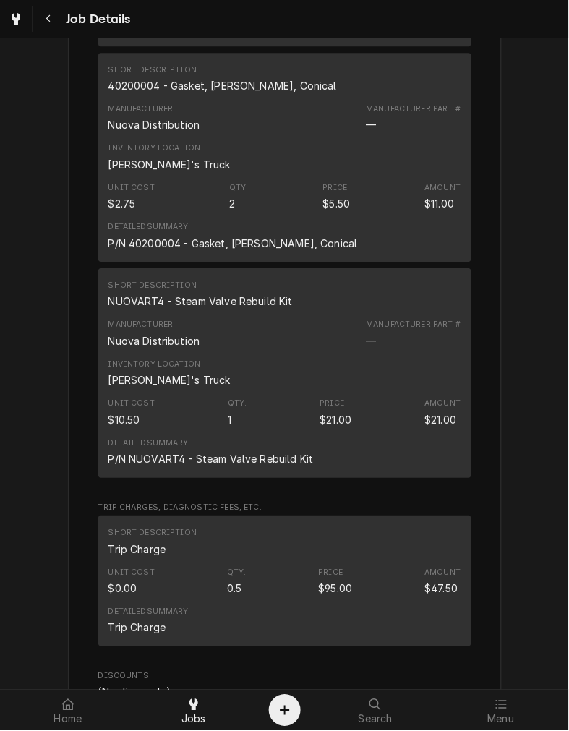
scroll to position [3383, 0]
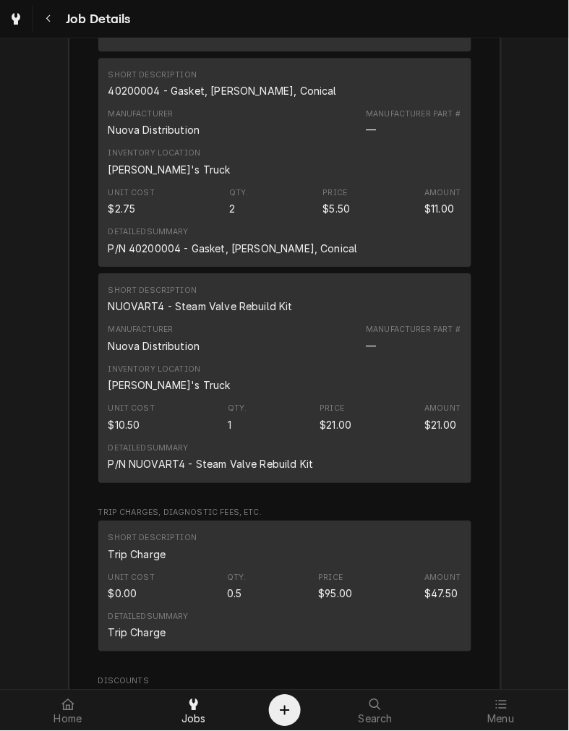
click at [218, 305] on div "NUOVART4 - Steam Valve Rebuild Kit" at bounding box center [201, 306] width 184 height 15
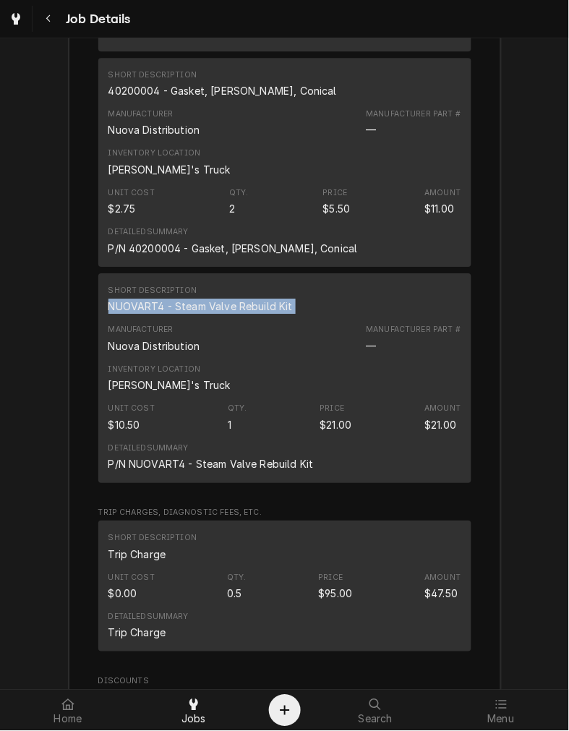
click at [218, 305] on div "NUOVART4 - Steam Valve Rebuild Kit" at bounding box center [201, 306] width 184 height 15
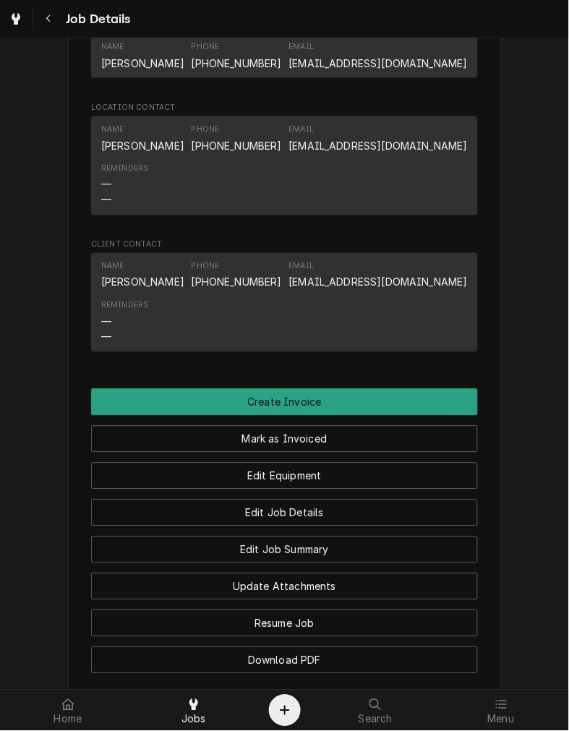
scroll to position [985, 0]
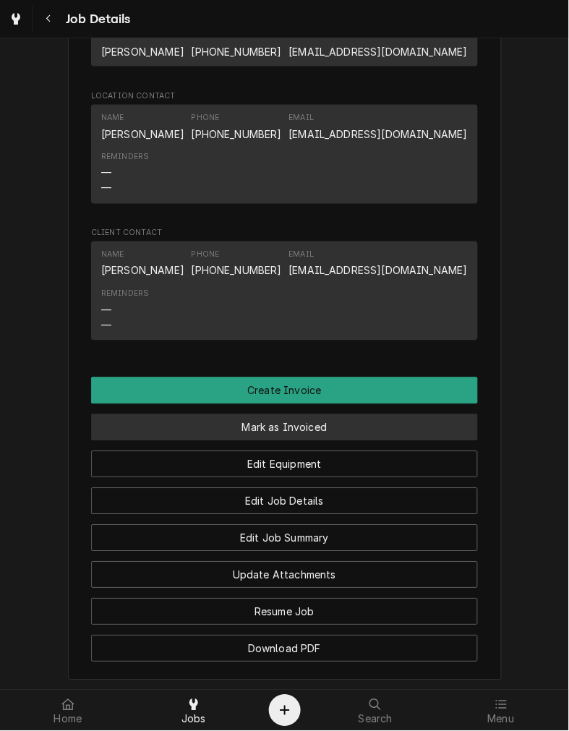
click at [287, 435] on button "Mark as Invoiced" at bounding box center [284, 427] width 387 height 27
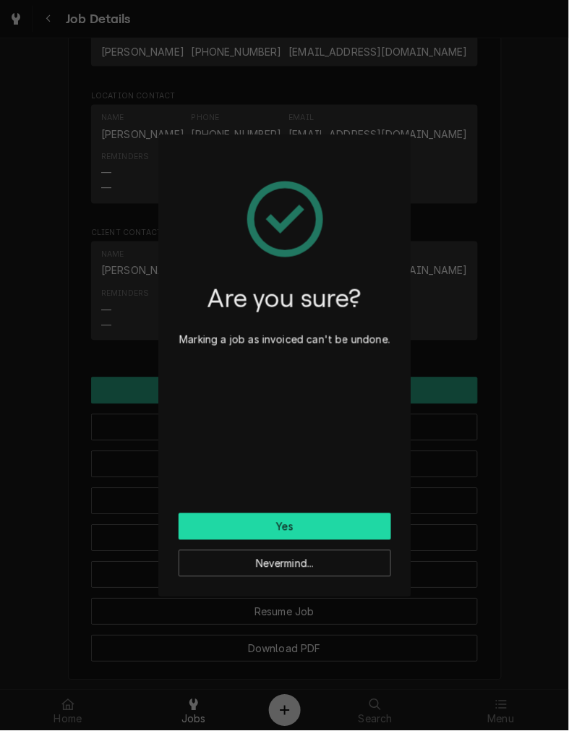
click at [255, 515] on button "Yes" at bounding box center [285, 527] width 213 height 27
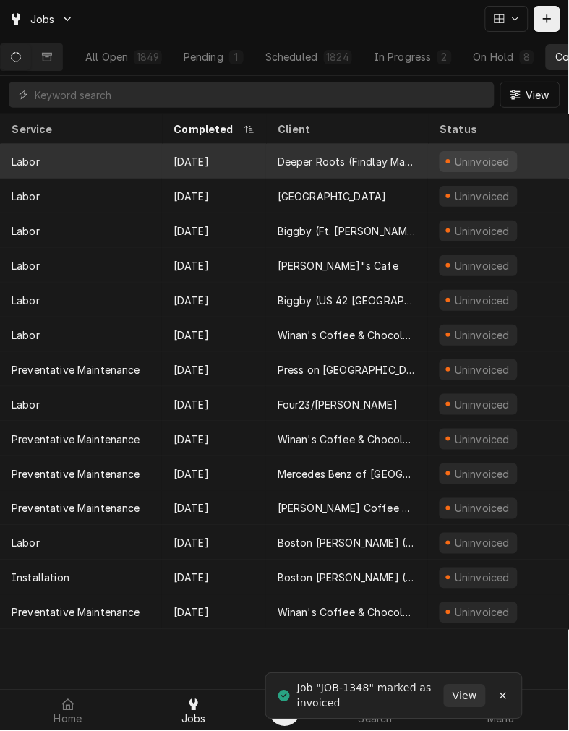
click at [318, 163] on div "Deeper Roots (Findlay Market)" at bounding box center [347, 161] width 139 height 15
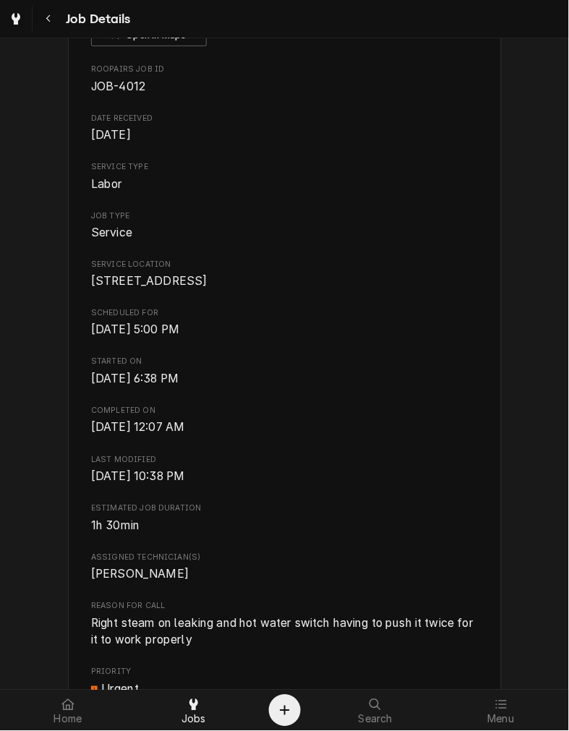
scroll to position [182, 0]
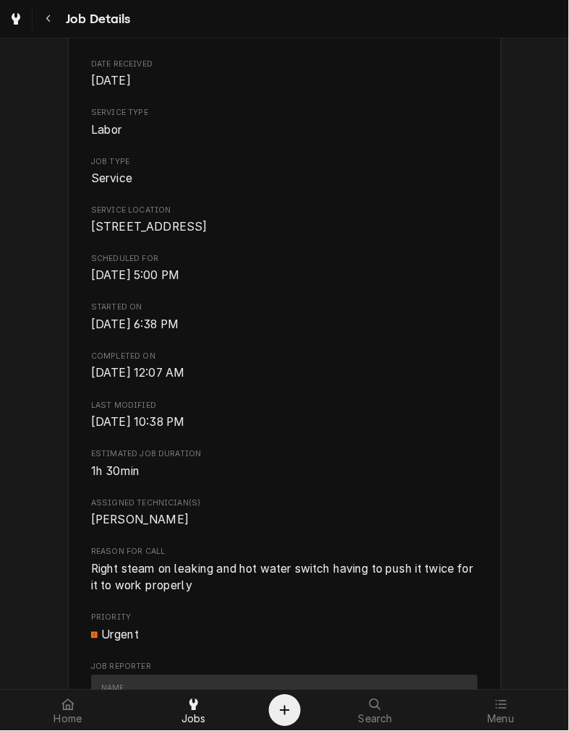
click at [179, 584] on span "Right steam on leaking and hot water switch having to push it twice for it to w…" at bounding box center [284, 578] width 386 height 31
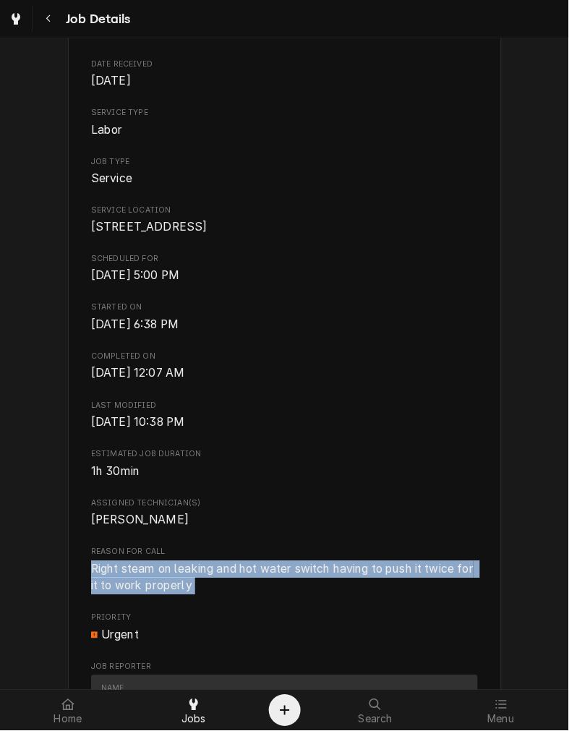
click at [179, 584] on span "Right steam on leaking and hot water switch having to push it twice for it to w…" at bounding box center [284, 578] width 386 height 31
copy span "Right steam on leaking and hot water switch having to push it twice for it to w…"
click at [352, 498] on div "Roopairs Job ID JOB-4012 Date Received Aug 22, 2025 Service Type Labor Job Type…" at bounding box center [284, 367] width 387 height 717
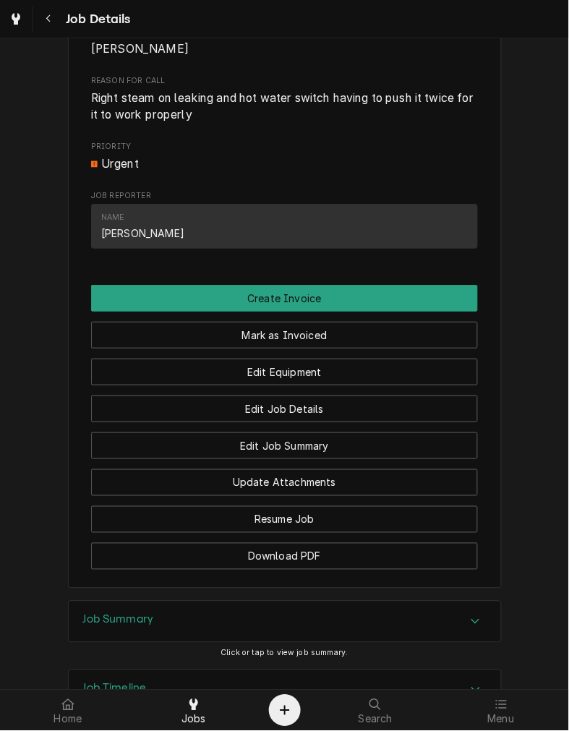
scroll to position [788, 0]
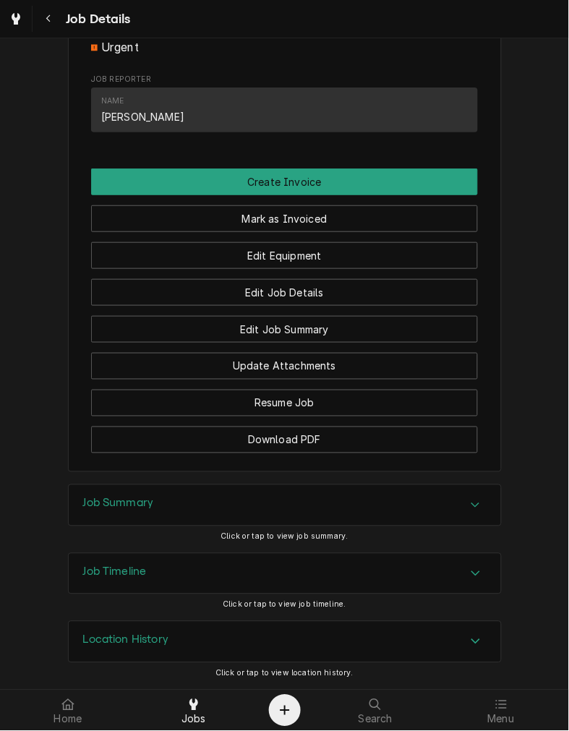
click at [287, 505] on div "Job Summary" at bounding box center [285, 505] width 433 height 41
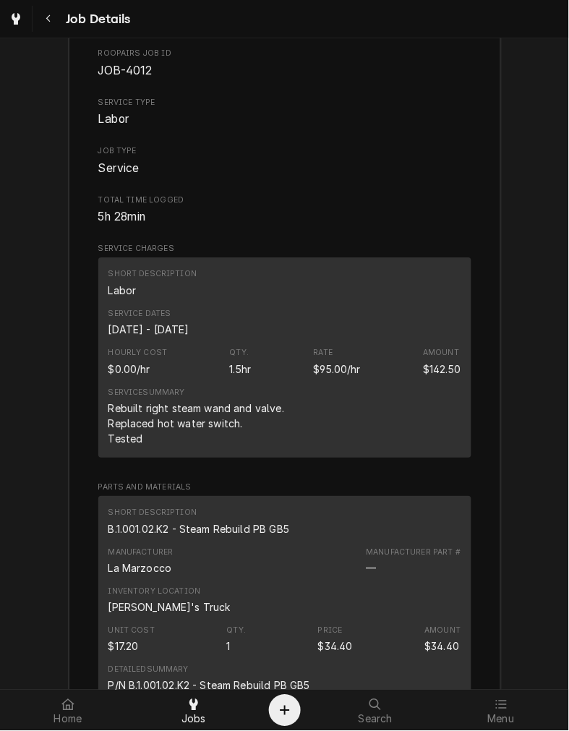
scroll to position [1270, 0]
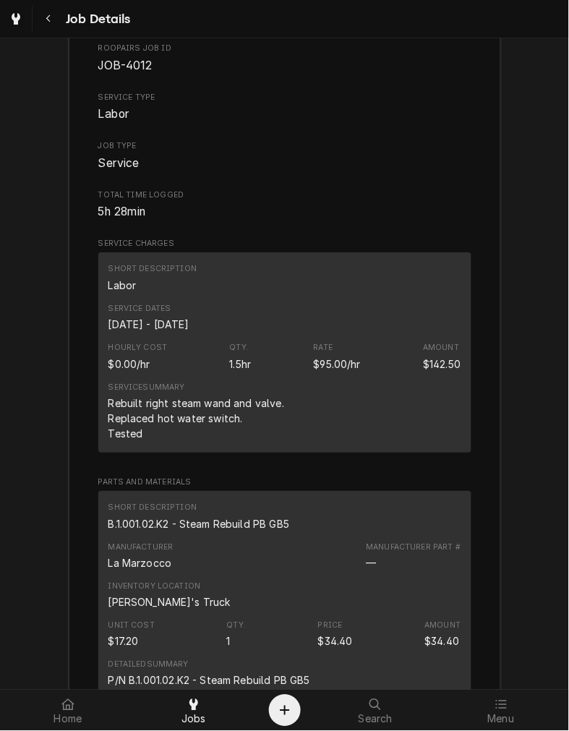
click at [139, 441] on div "Rebuilt right steam wand and valve. Replaced hot water switch. Tested" at bounding box center [197, 419] width 177 height 46
click at [142, 418] on div "Rebuilt right steam wand and valve. Replaced hot water switch. Tested" at bounding box center [197, 419] width 177 height 46
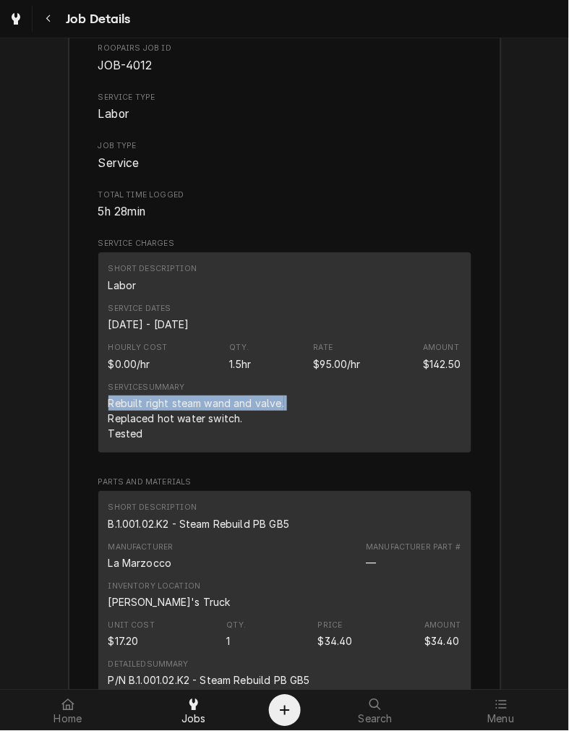
click at [142, 418] on div "Rebuilt right steam wand and valve. Replaced hot water switch. Tested" at bounding box center [197, 419] width 177 height 46
drag, startPoint x: 139, startPoint y: 448, endPoint x: 95, endPoint y: 420, distance: 52.8
click at [98, 420] on div "Short Description Labor Service Dates Aug 22, 2025 - Aug 23, 2025 Hourly Cost $…" at bounding box center [284, 352] width 373 height 200
copy div "Rebuilt right steam wand and valve. Replaced hot water switch. Tested"
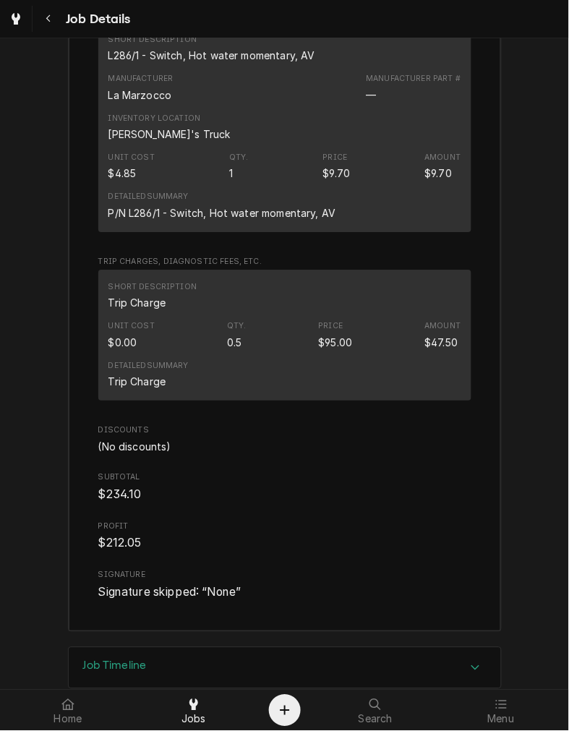
scroll to position [1952, 0]
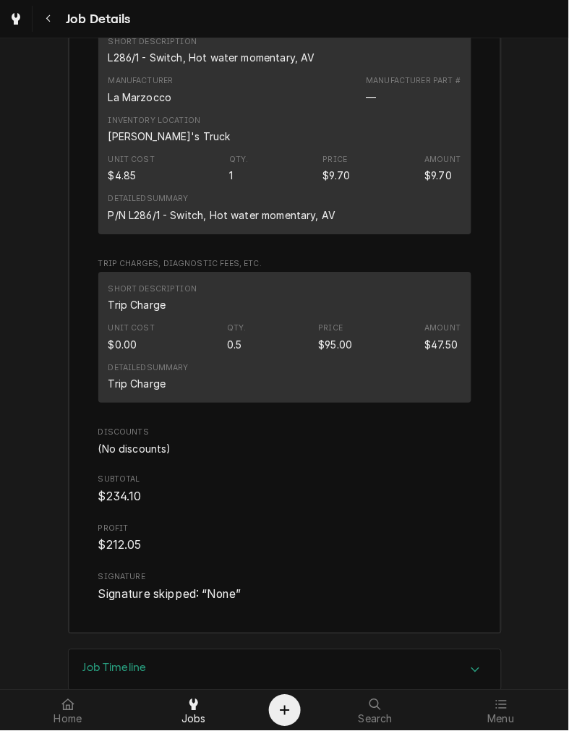
click at [265, 65] on div "L286/1 - Switch, Hot water momentary, AV" at bounding box center [212, 57] width 207 height 15
copy div "L286/1 - Switch, Hot water momentary, AV"
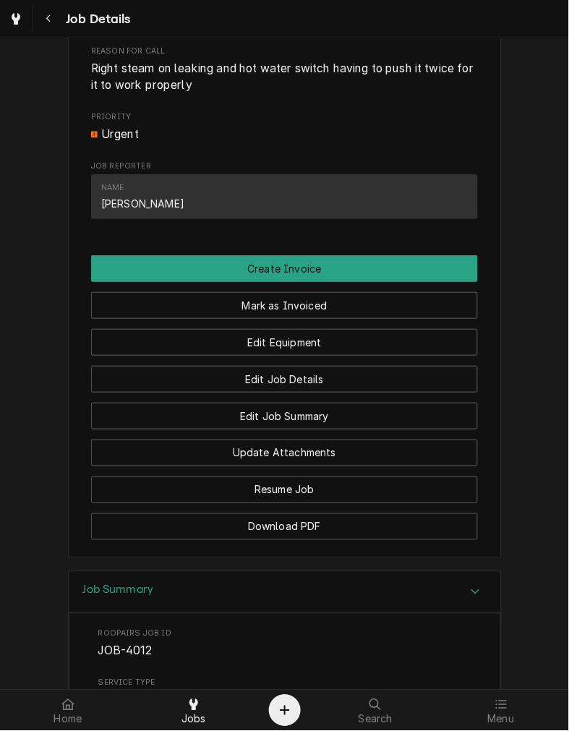
scroll to position [681, 0]
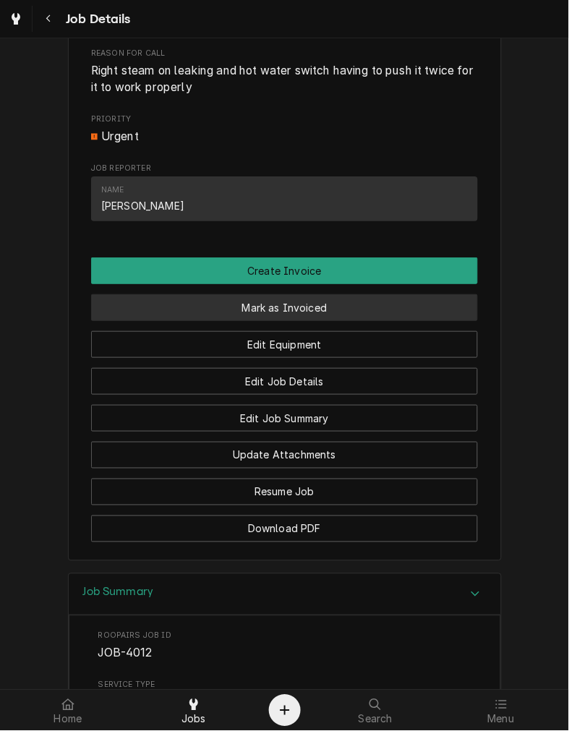
click at [229, 321] on button "Mark as Invoiced" at bounding box center [284, 307] width 387 height 27
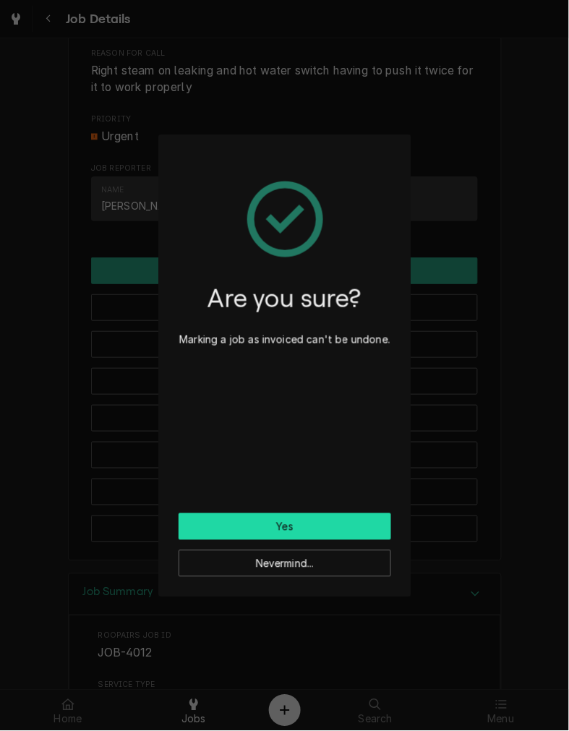
click at [305, 522] on button "Yes" at bounding box center [285, 527] width 213 height 27
